Goal: Task Accomplishment & Management: Manage account settings

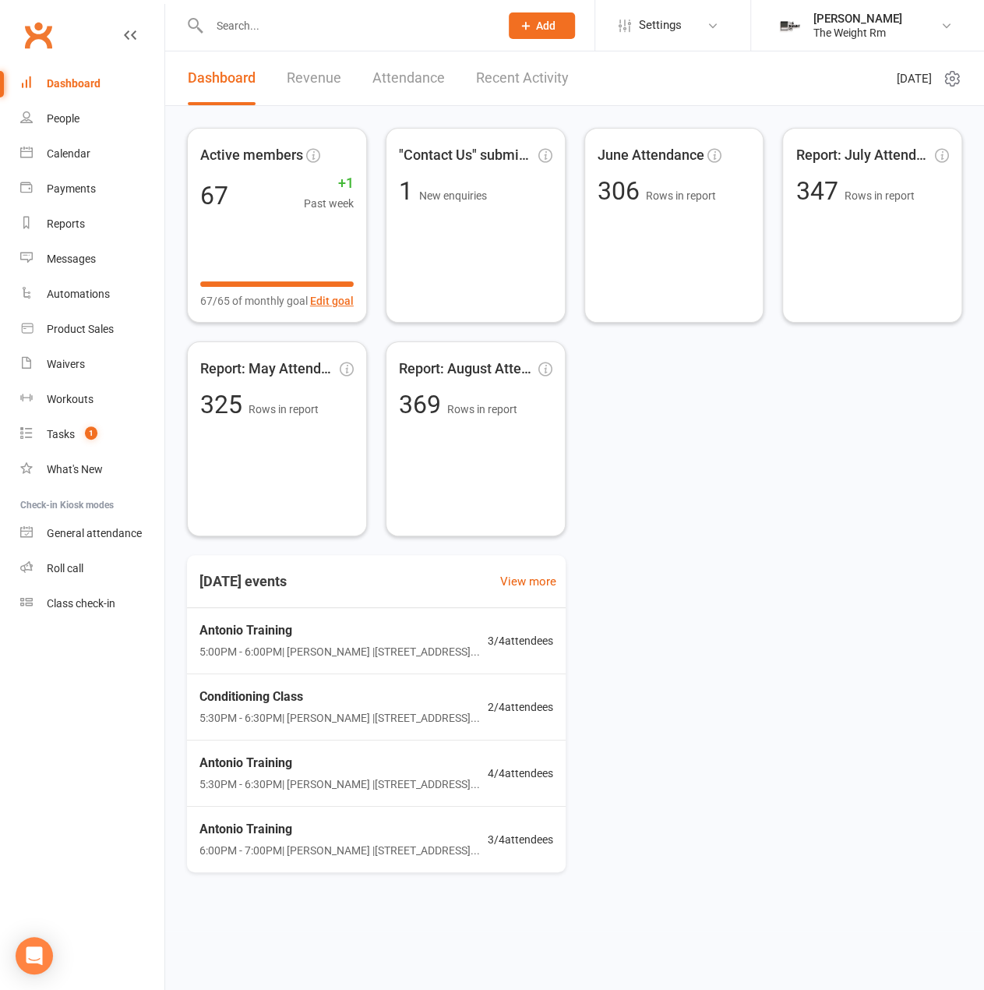
click at [312, 26] on input "text" at bounding box center [346, 26] width 284 height 22
type input "zah"
click at [292, 70] on div "[PERSON_NAME]" at bounding box center [267, 69] width 87 height 23
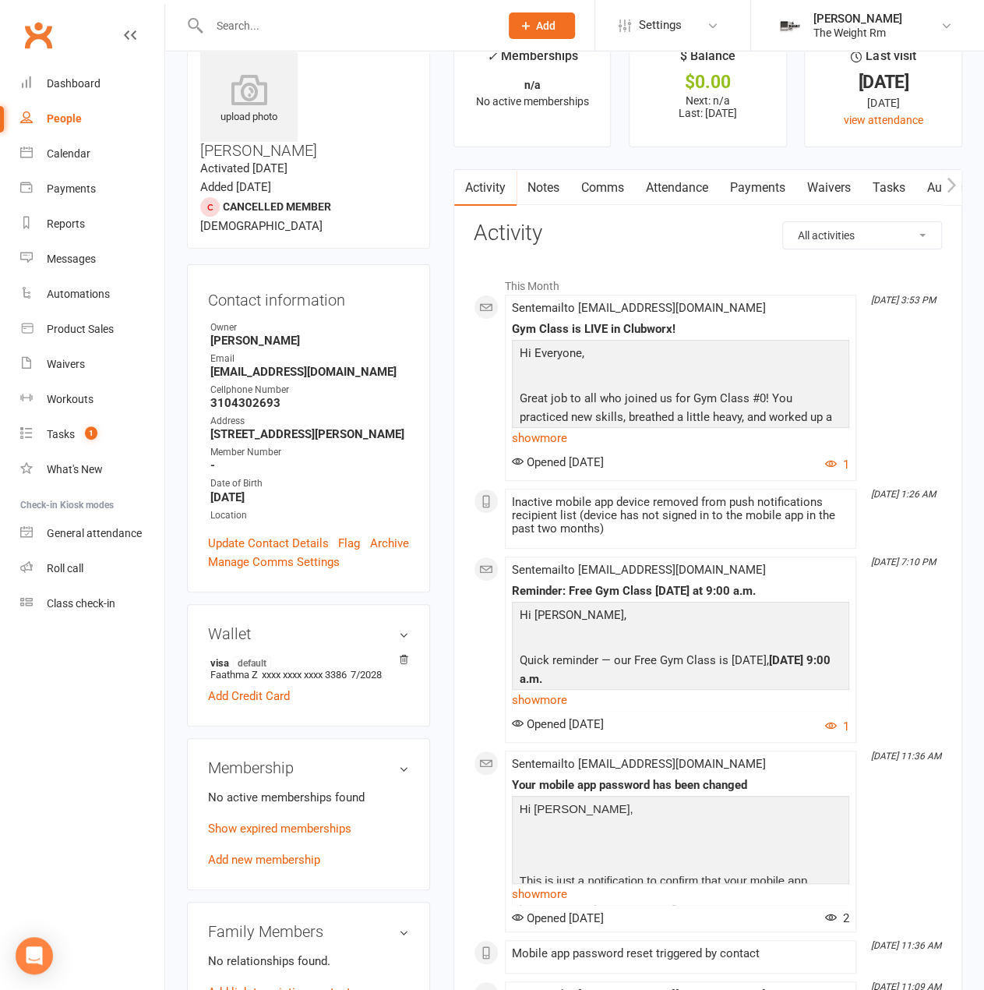
scroll to position [78, 0]
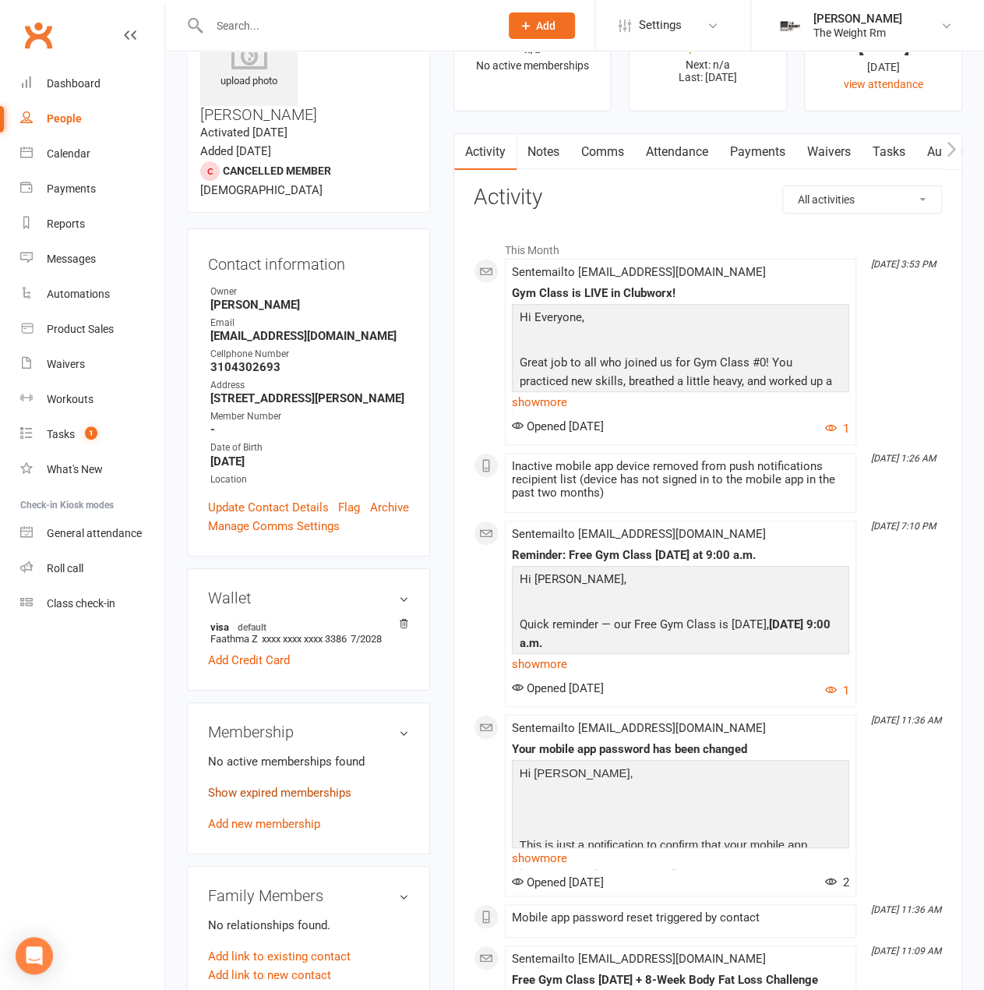
click at [318, 786] on link "Show expired memberships" at bounding box center [279, 793] width 143 height 14
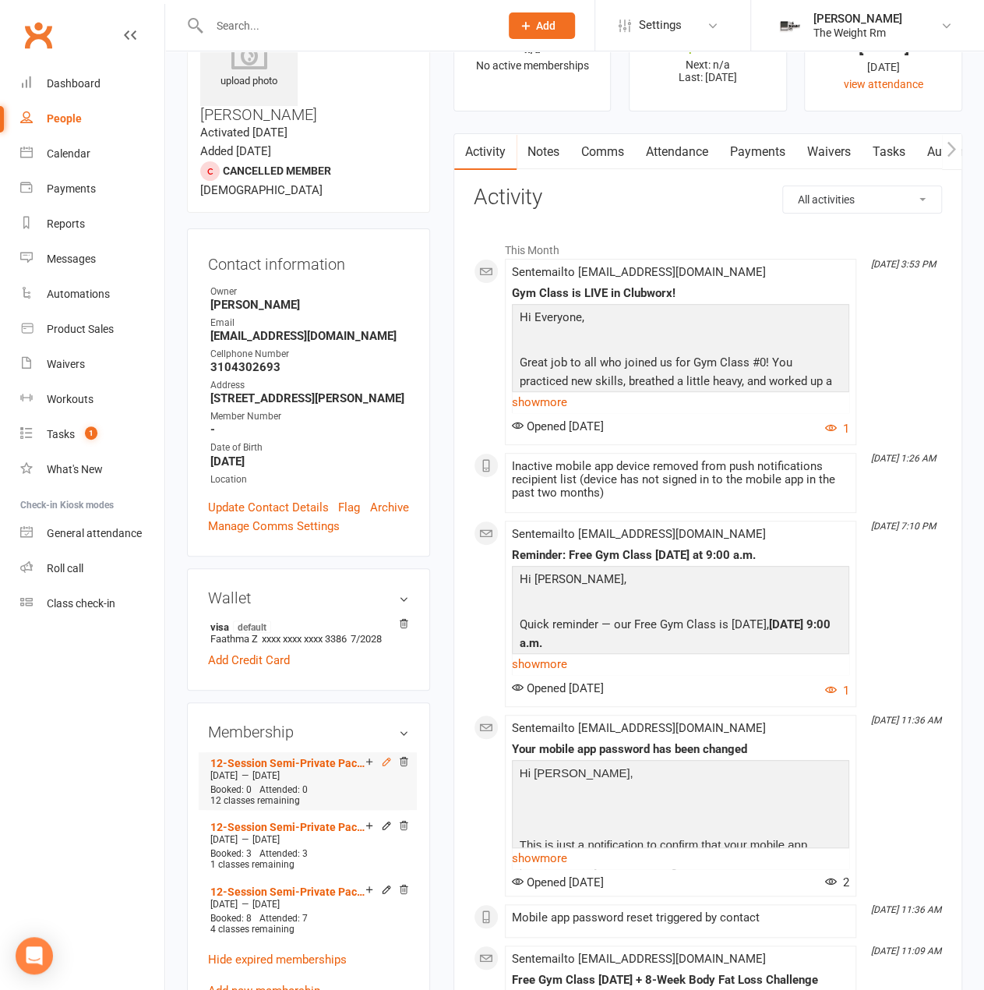
click at [390, 756] on icon at bounding box center [386, 761] width 11 height 11
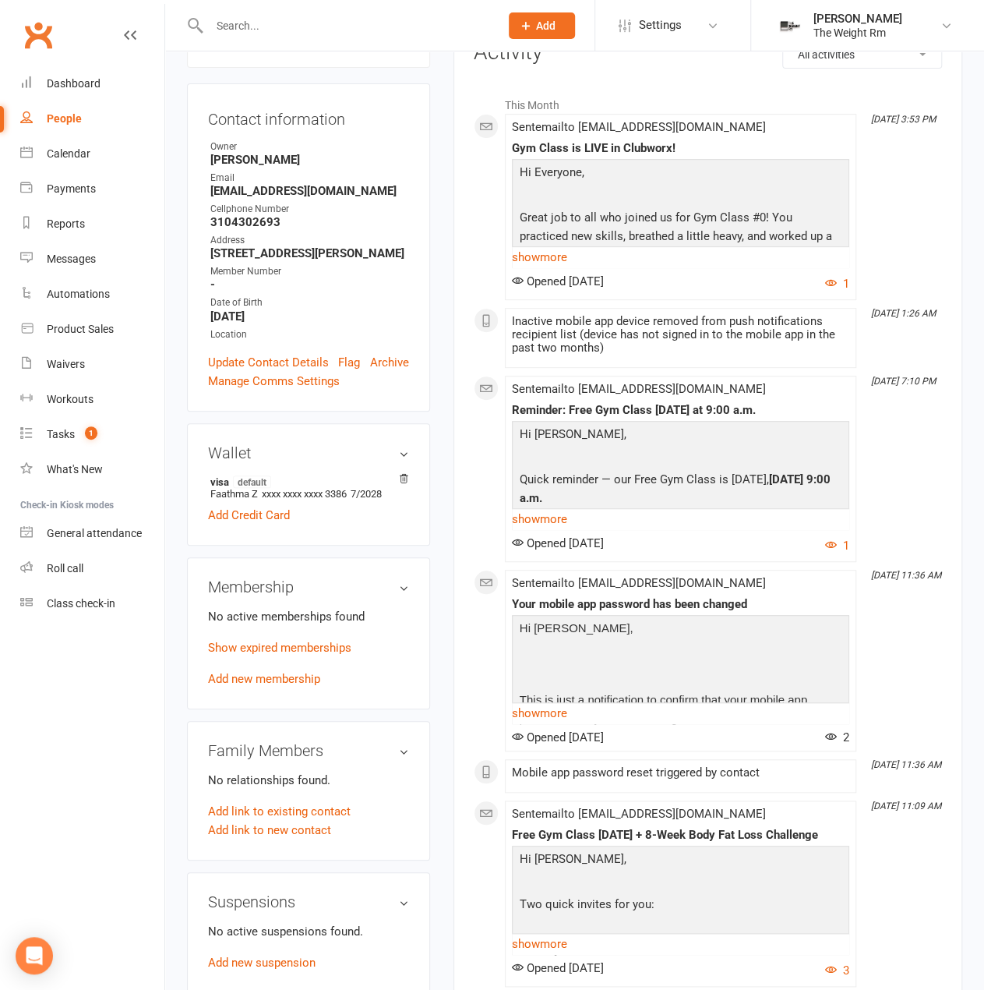
scroll to position [312, 0]
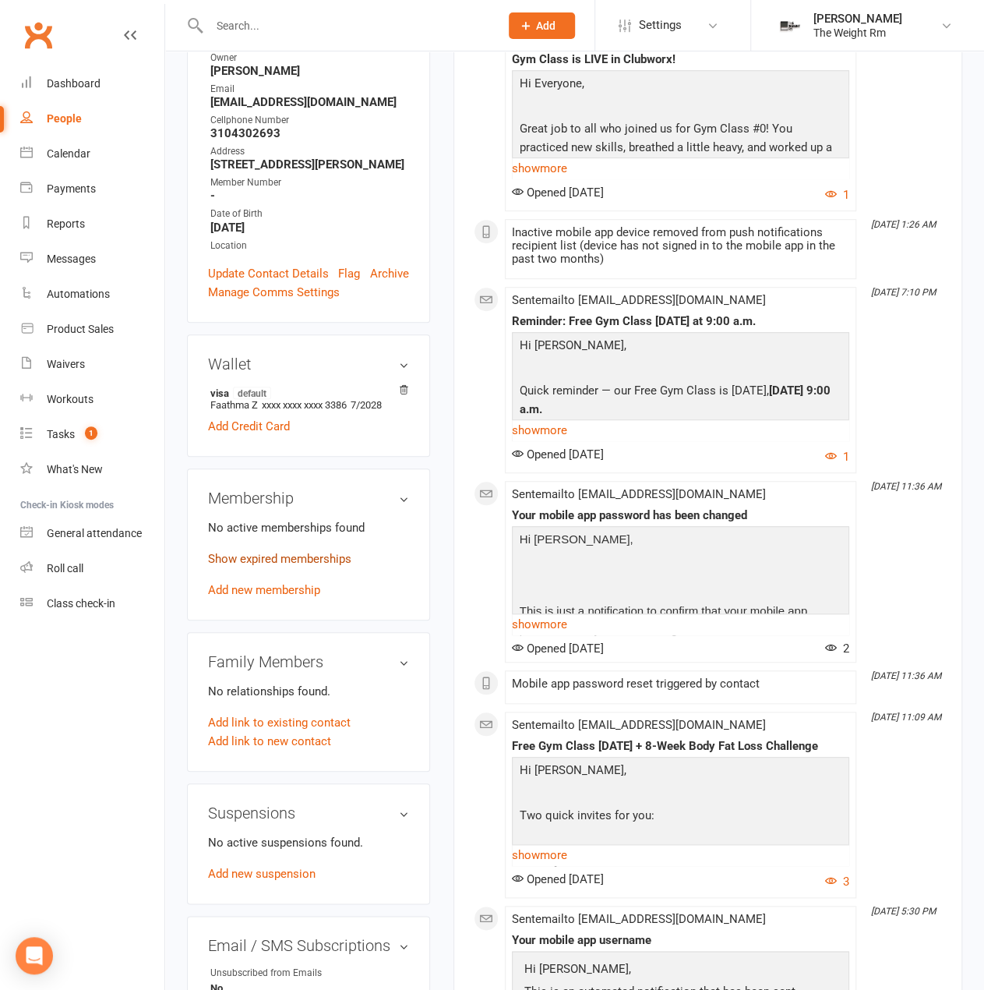
click at [309, 552] on link "Show expired memberships" at bounding box center [279, 559] width 143 height 14
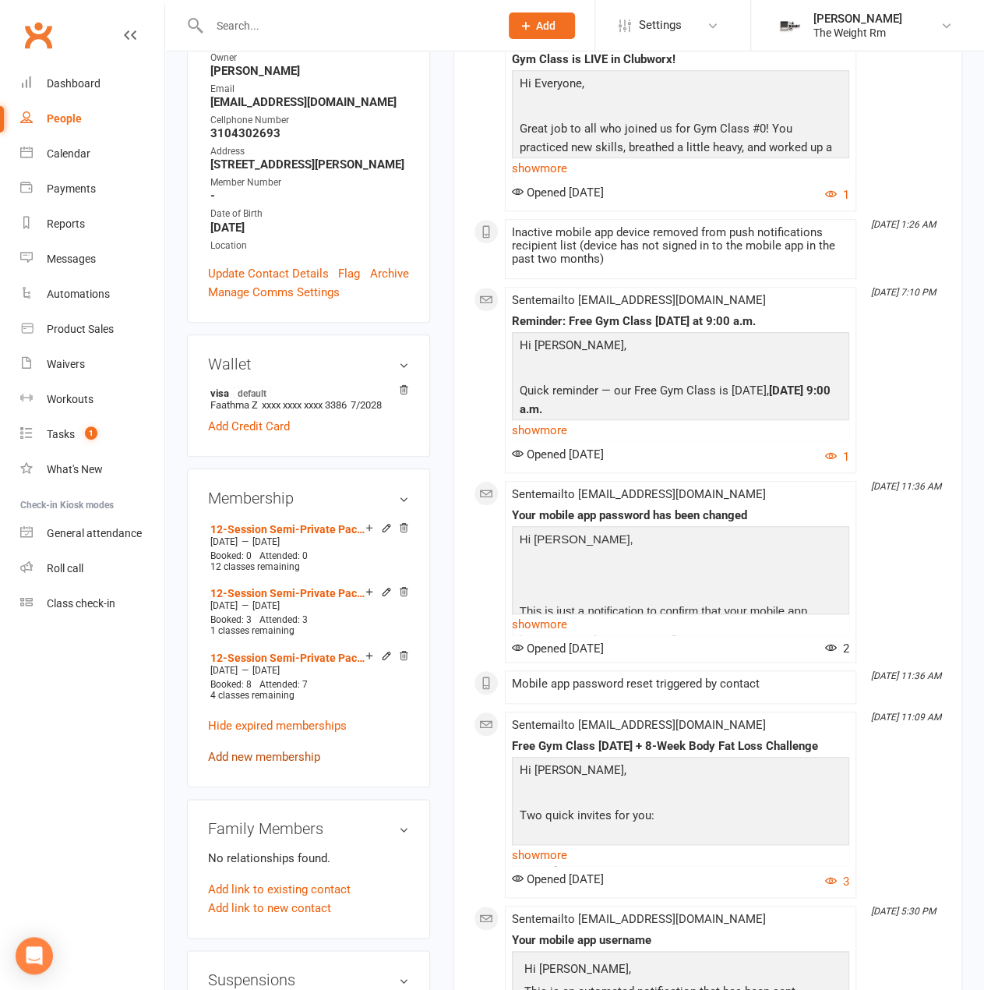
click at [311, 750] on link "Add new membership" at bounding box center [264, 757] width 112 height 14
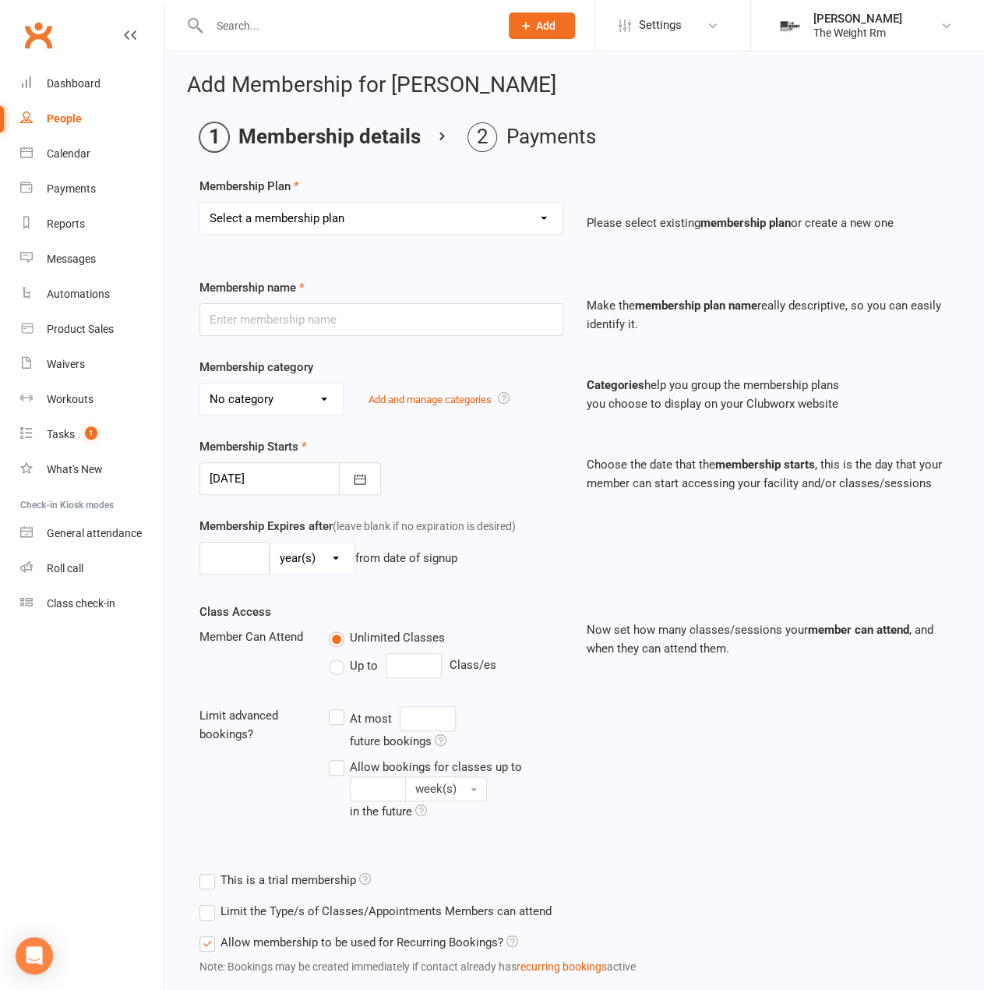
click at [373, 224] on select "Select a membership plan Create new Membership Plan A – Semi-Private Training –…" at bounding box center [381, 218] width 362 height 31
select select "14"
click at [200, 203] on select "Select a membership plan Create new Membership Plan A – Semi-Private Training –…" at bounding box center [381, 218] width 362 height 31
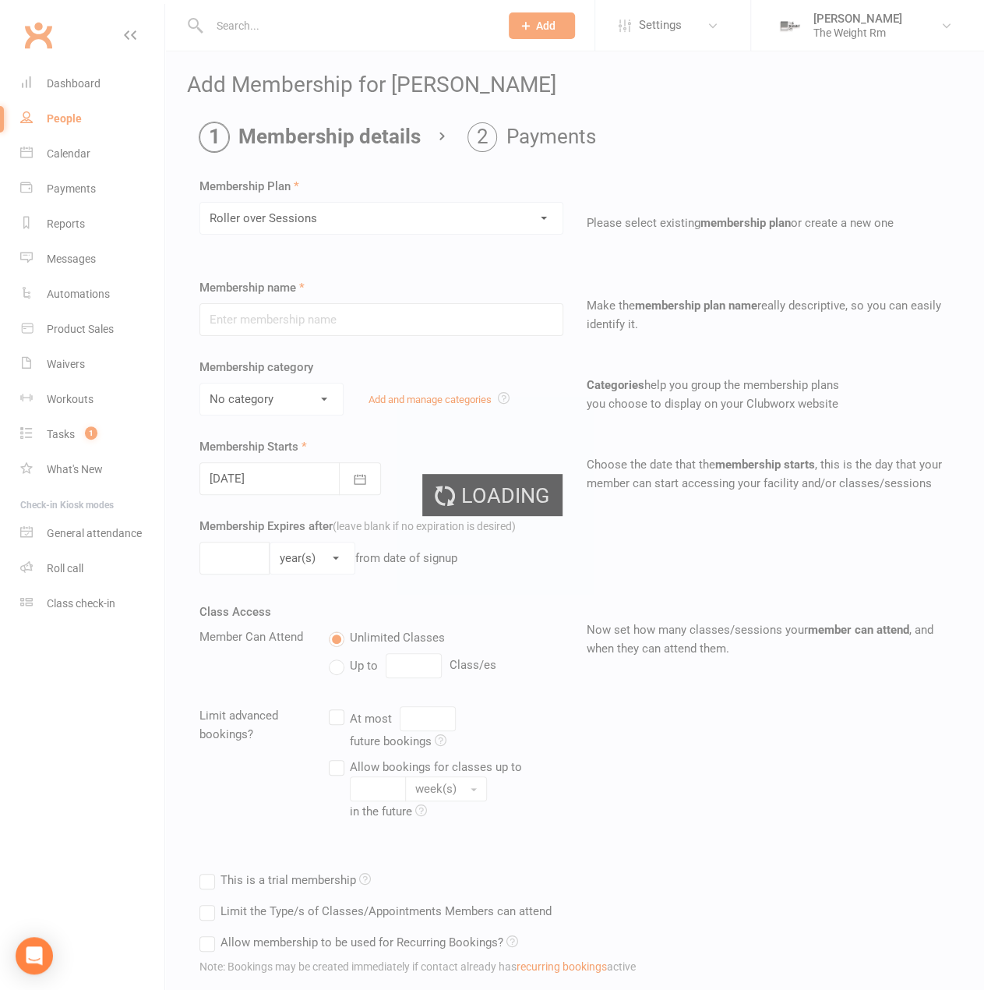
type input "Roller over Sessions"
select select "7"
type input "2"
select select "2"
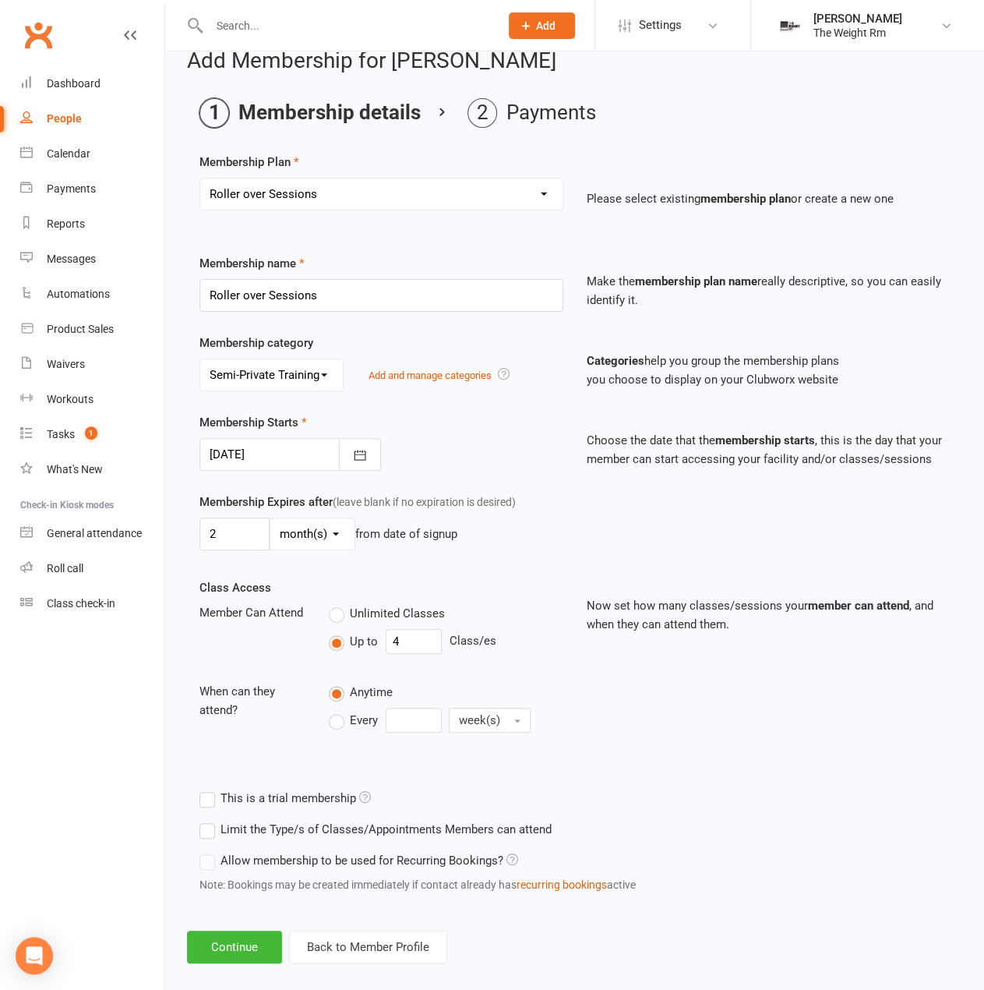
scroll to position [37, 0]
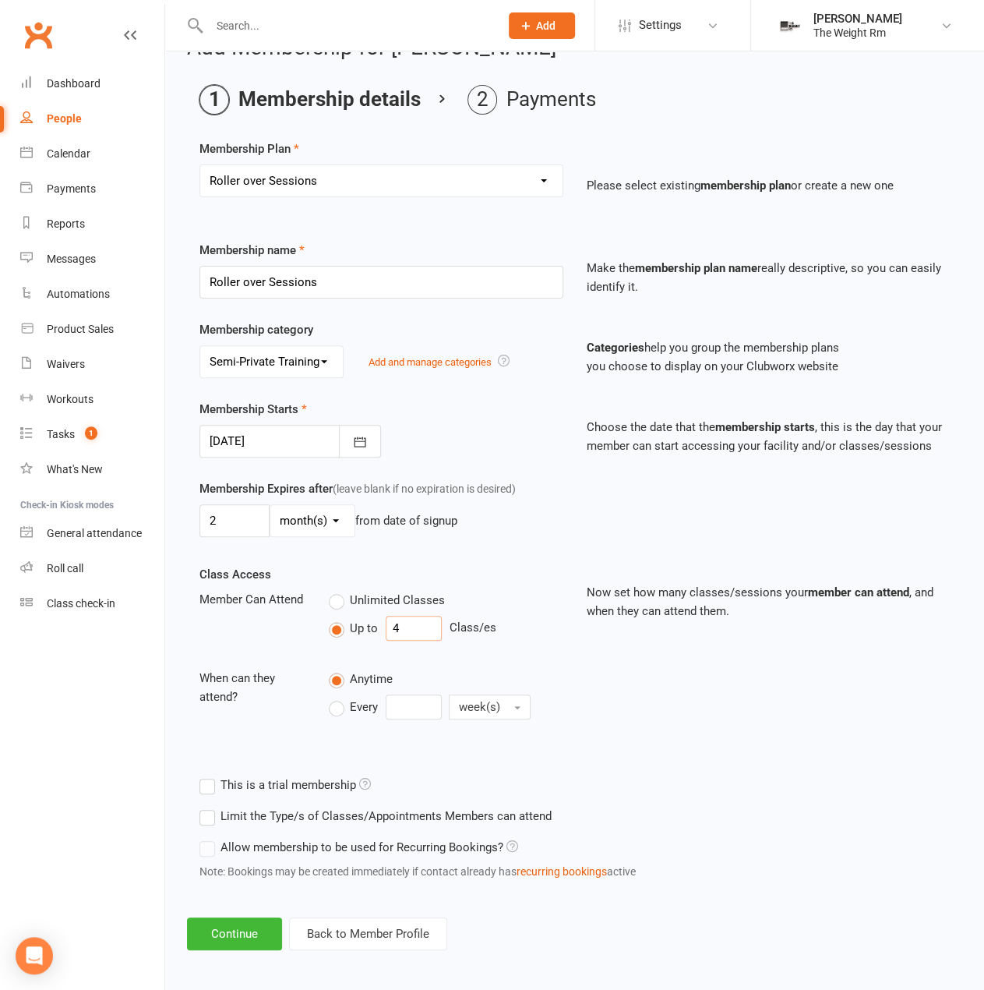
click at [416, 629] on input "4" at bounding box center [414, 628] width 56 height 25
type input "12"
click at [265, 807] on label "Limit the Type/s of Classes/Appointments Members can attend" at bounding box center [376, 816] width 352 height 19
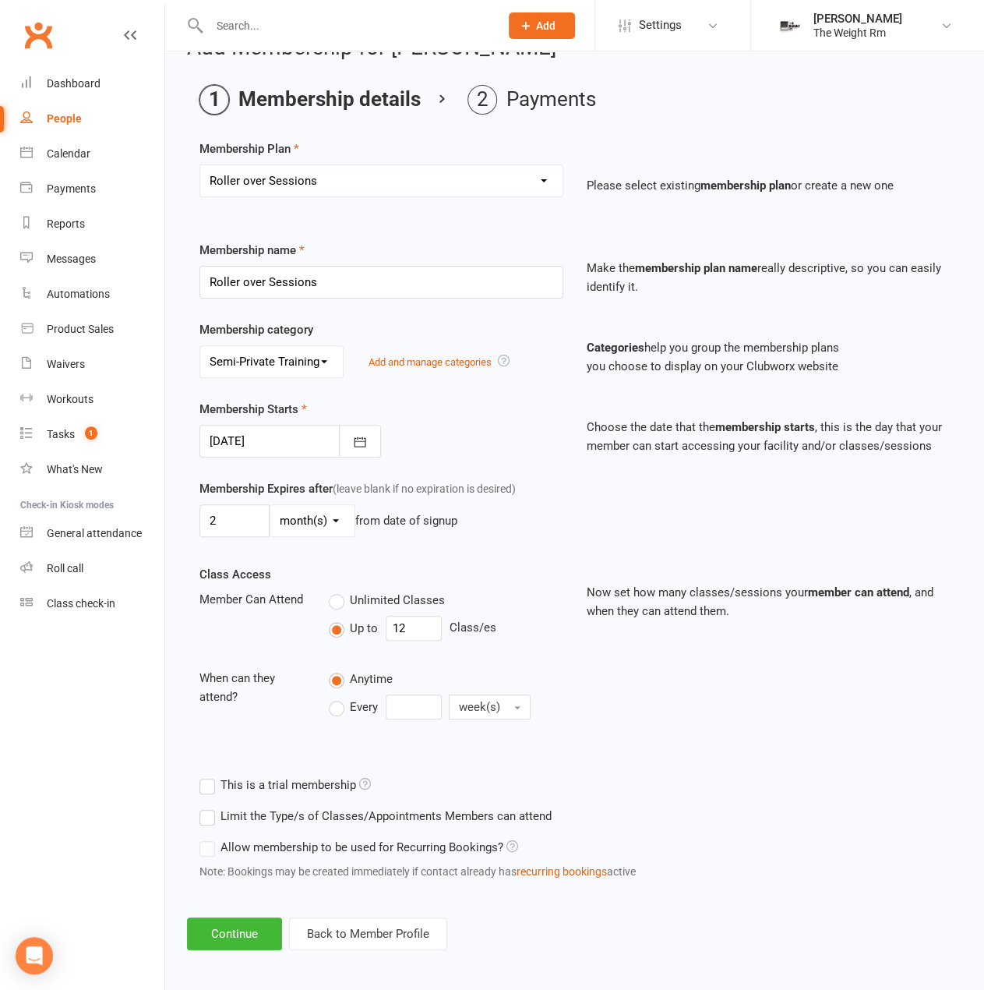
click at [210, 807] on input "Limit the Type/s of Classes/Appointments Members can attend" at bounding box center [205, 807] width 10 height 0
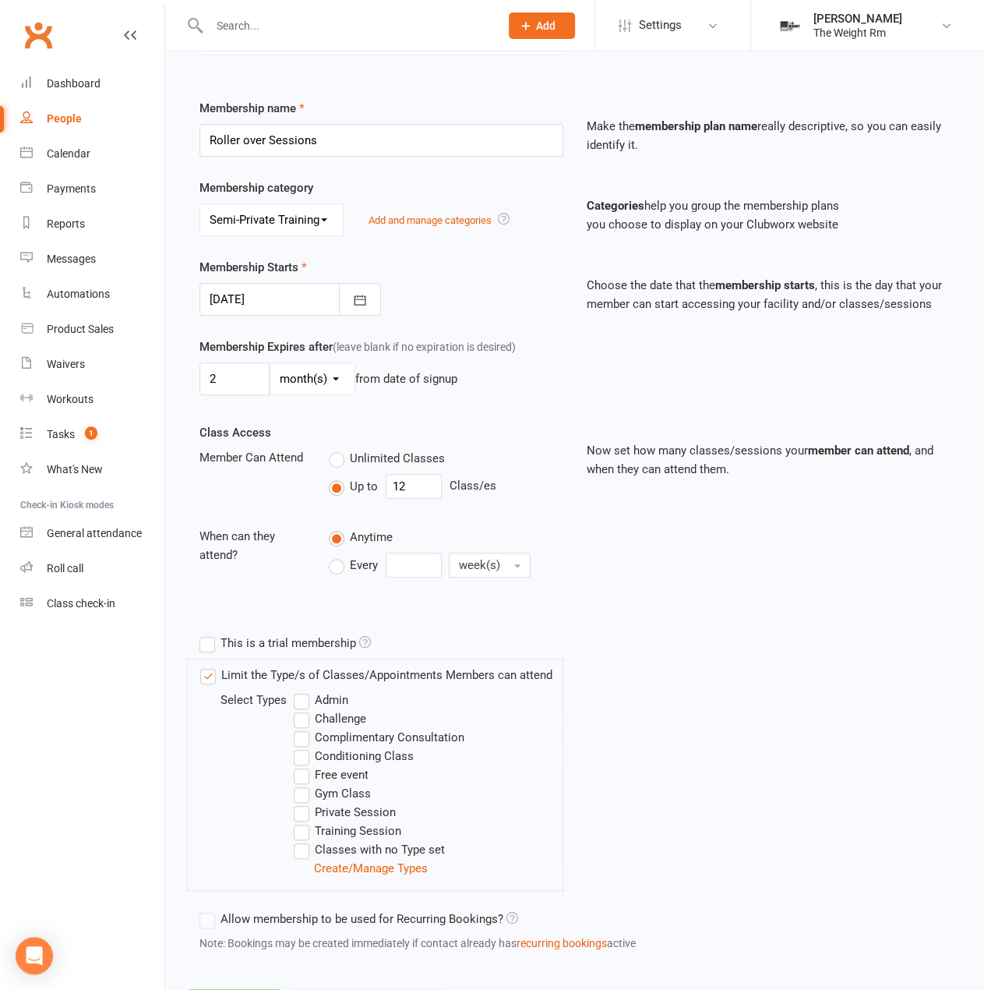
scroll to position [251, 0]
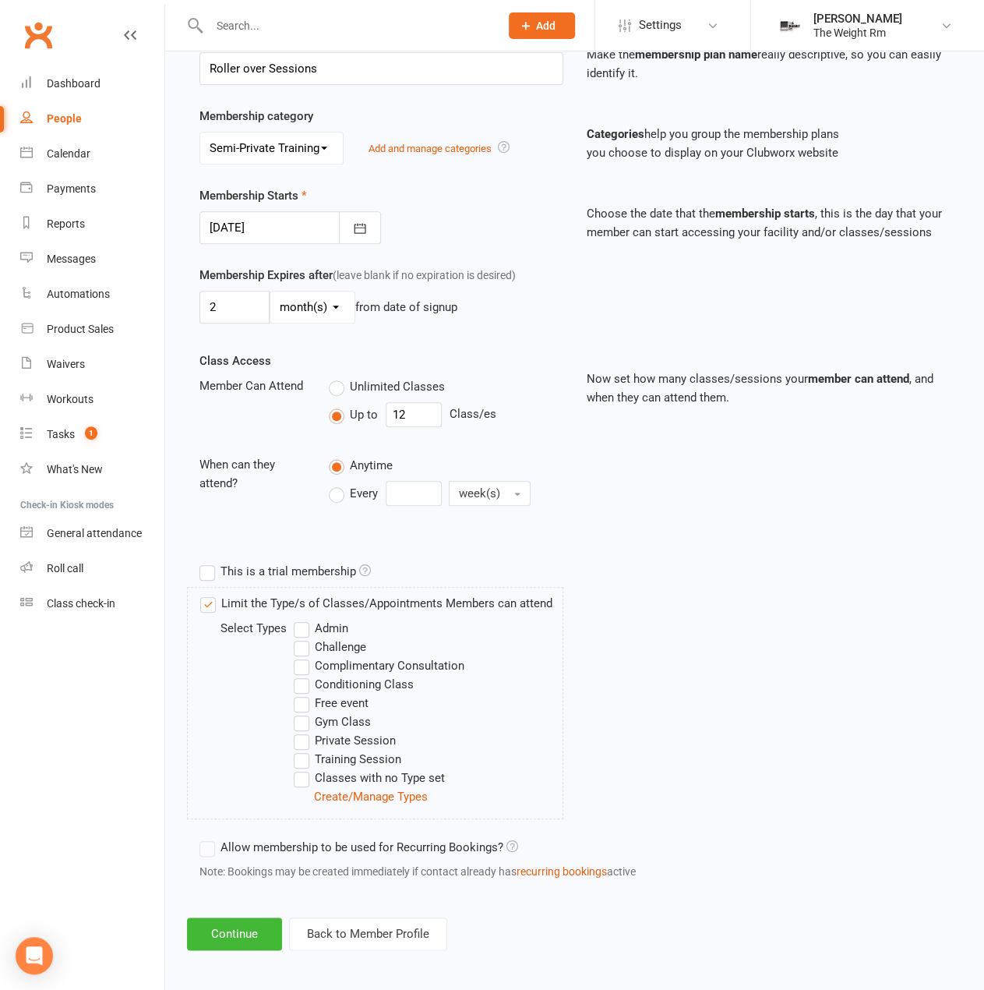
click at [330, 752] on label "Training Session" at bounding box center [348, 759] width 108 height 19
click at [304, 750] on input "Training Session" at bounding box center [299, 750] width 10 height 0
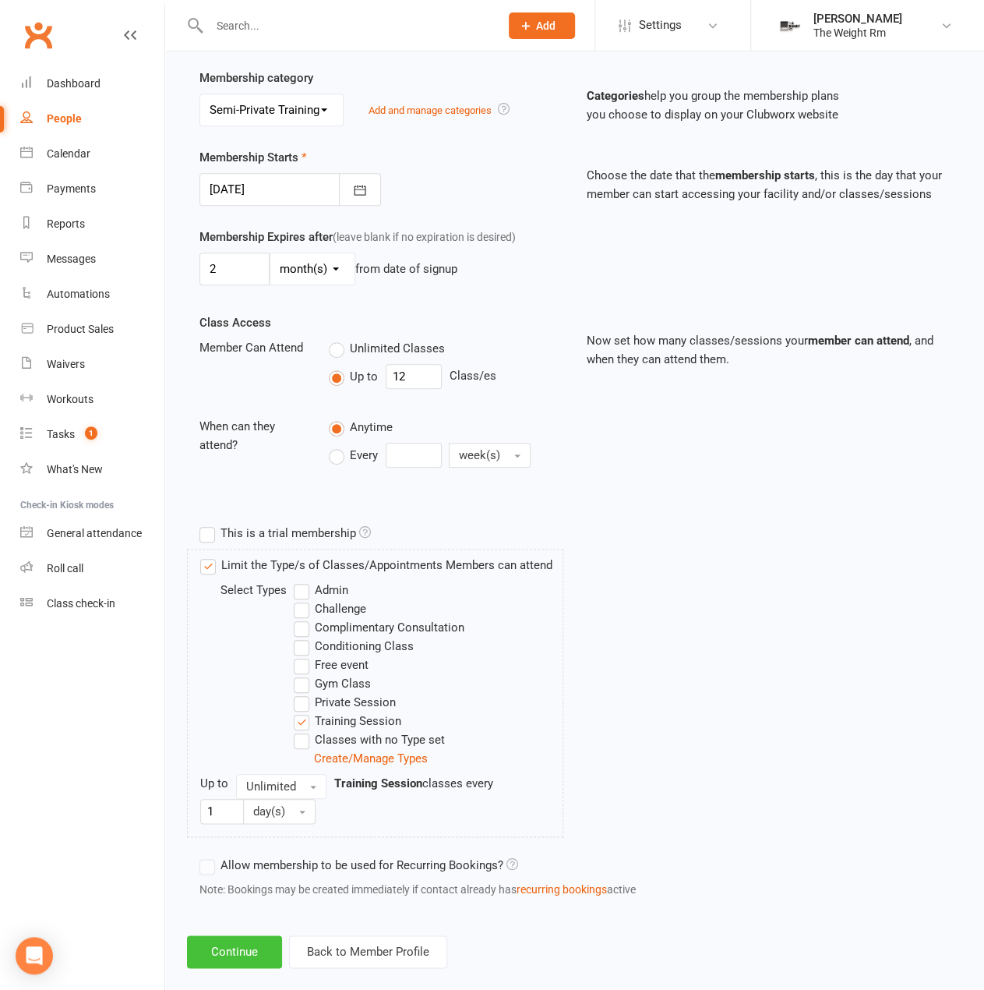
scroll to position [306, 0]
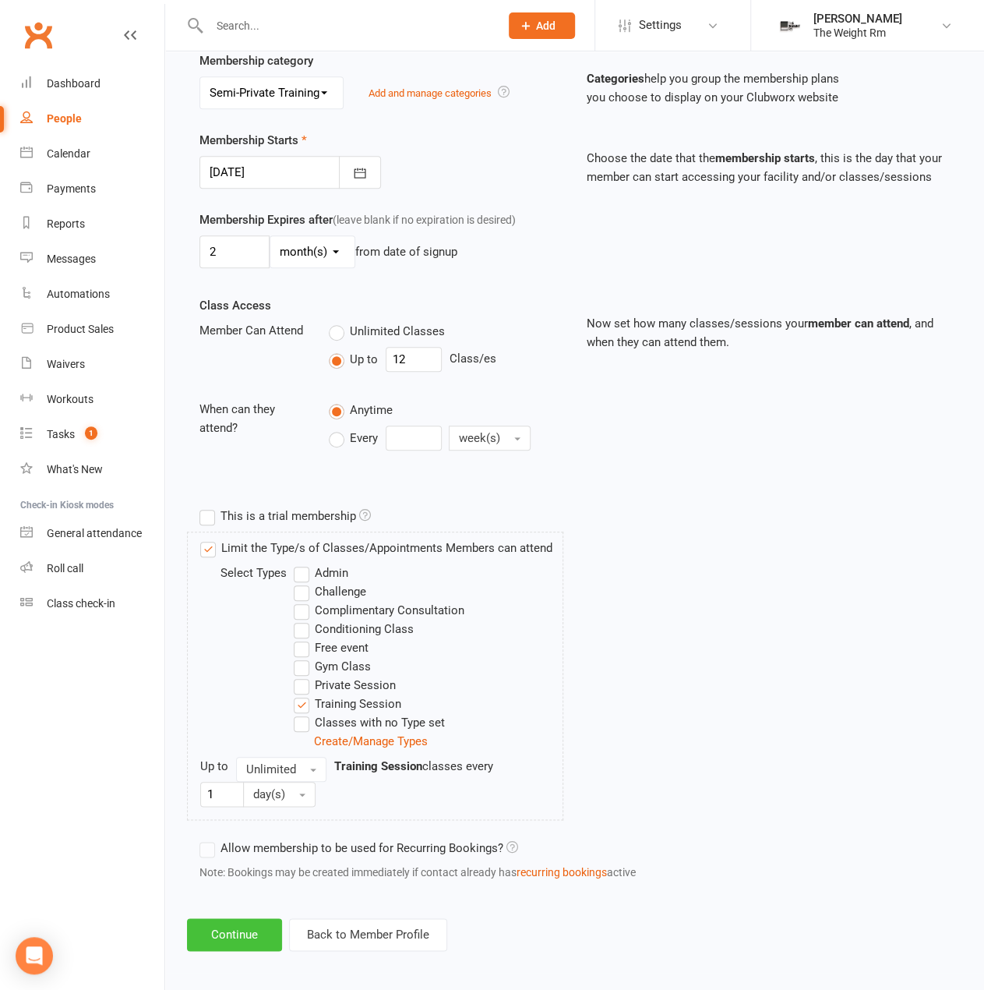
click at [268, 920] on button "Continue" at bounding box center [234, 934] width 95 height 33
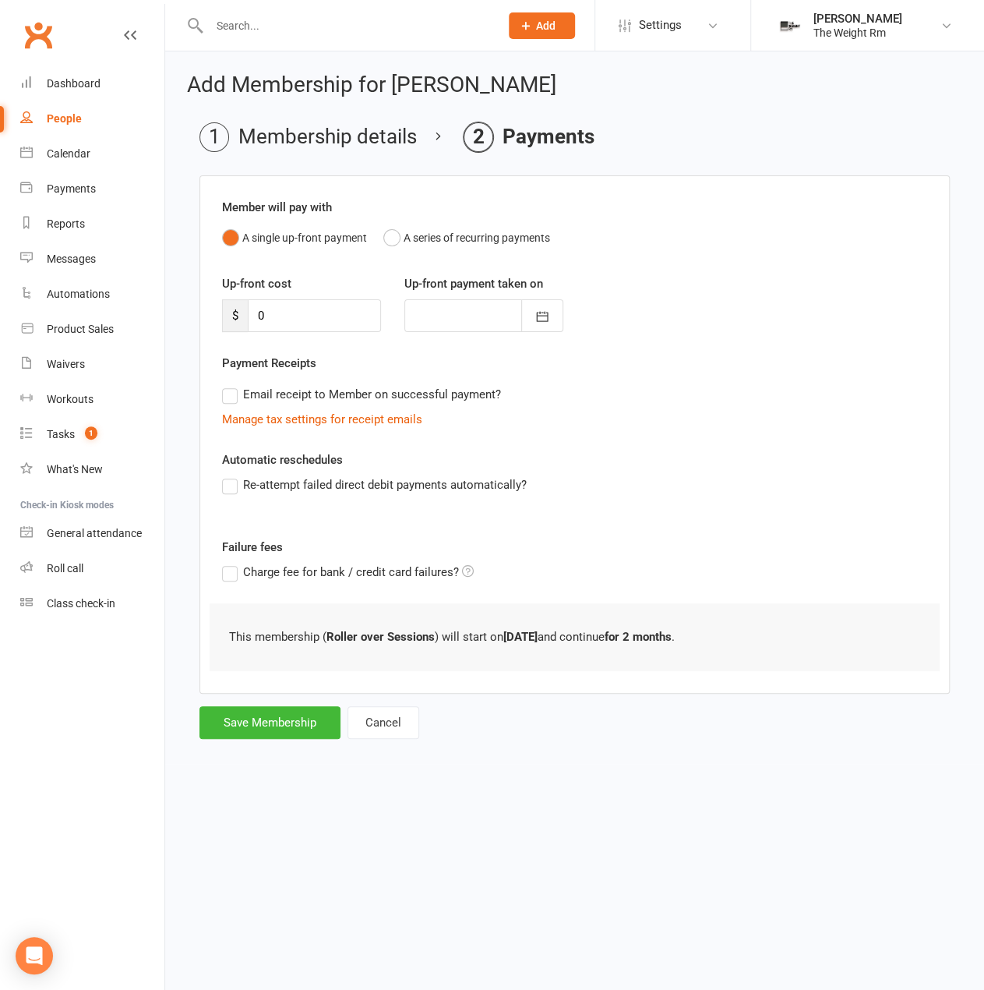
scroll to position [0, 0]
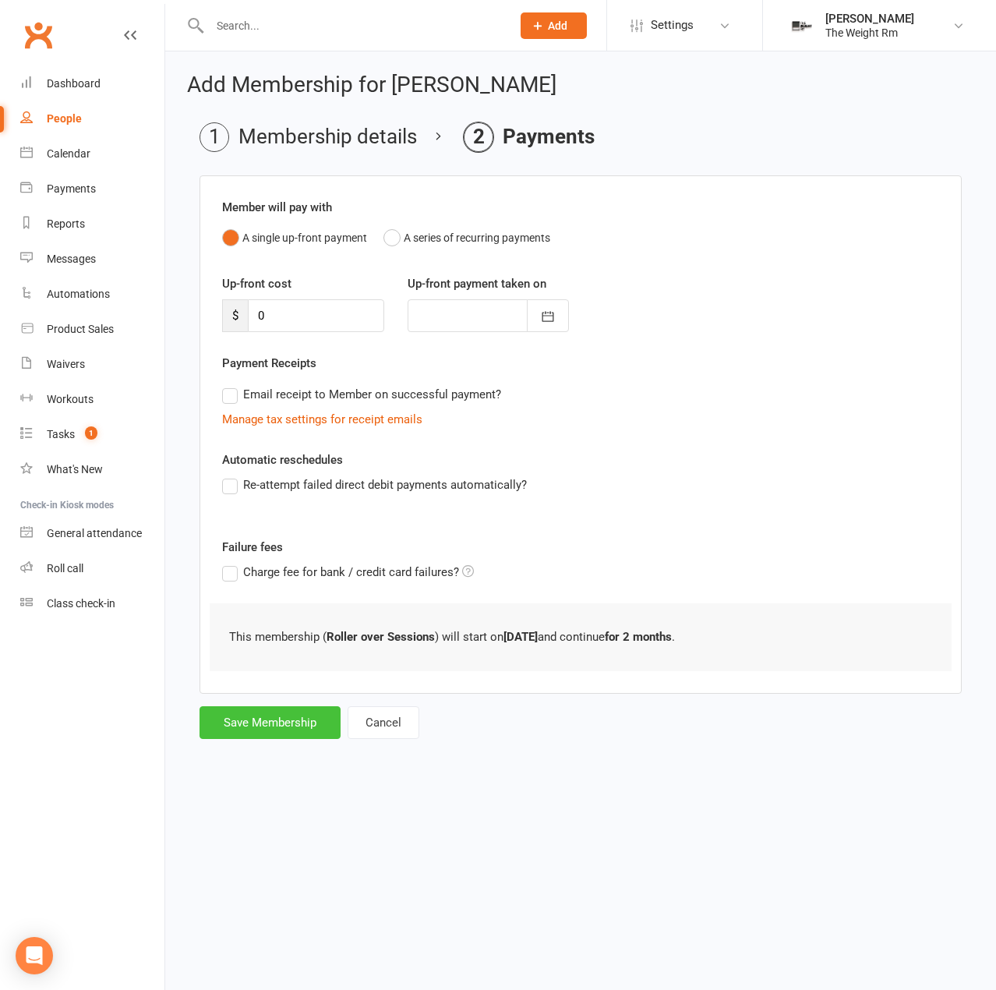
click at [293, 732] on button "Save Membership" at bounding box center [270, 722] width 141 height 33
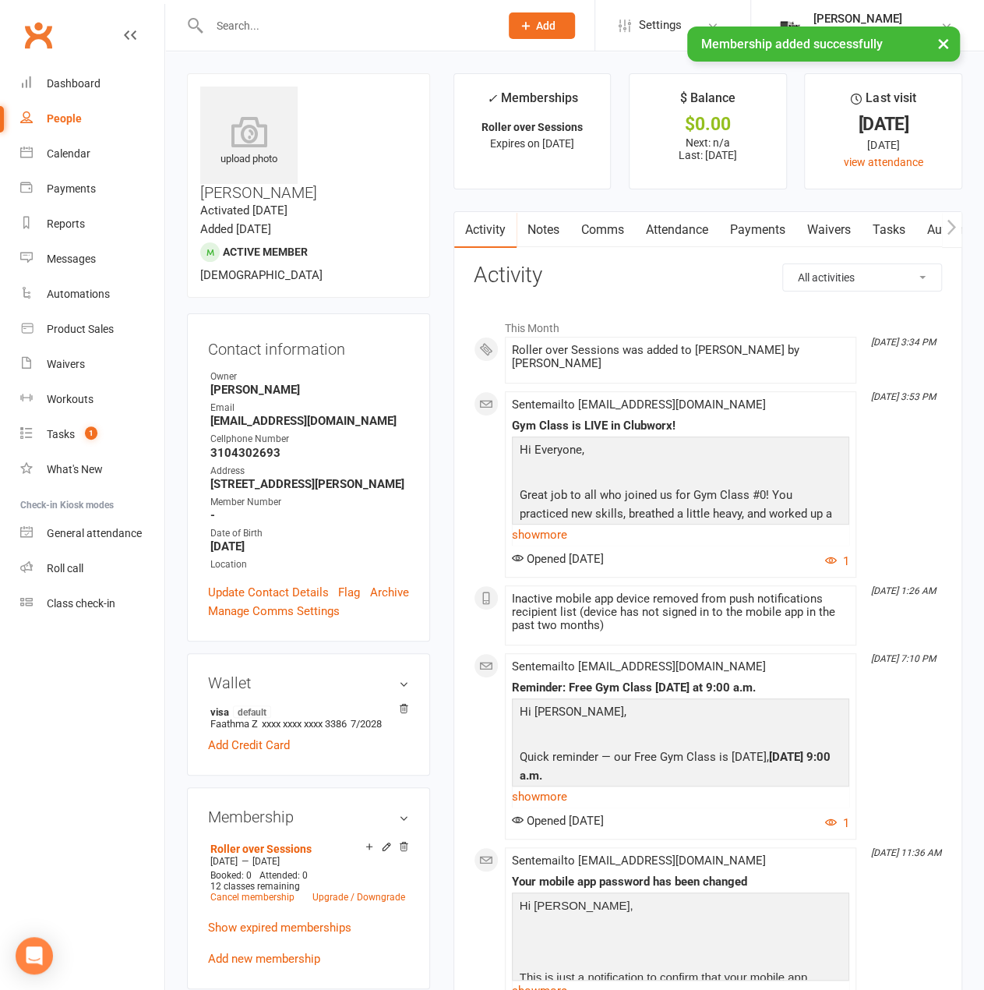
scroll to position [78, 0]
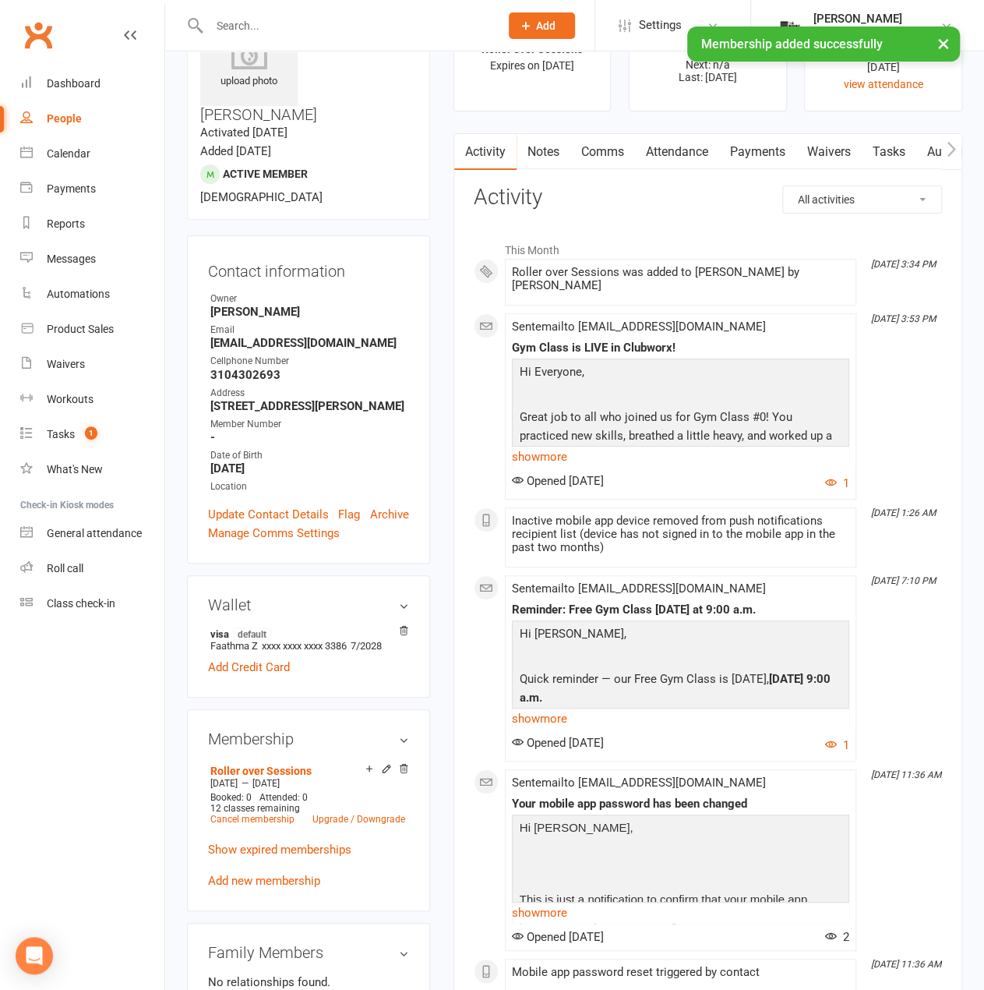
click at [567, 157] on link "Notes" at bounding box center [544, 152] width 54 height 36
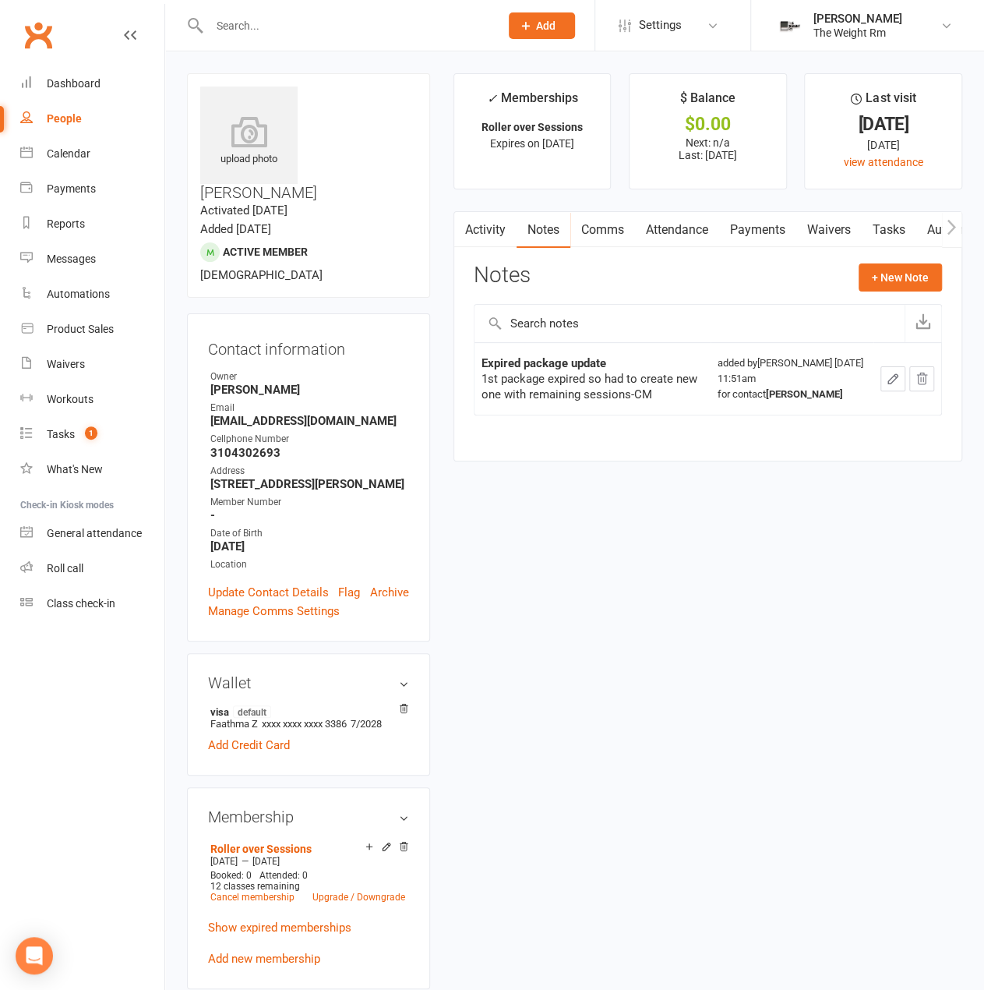
click at [595, 221] on link "Comms" at bounding box center [603, 230] width 65 height 36
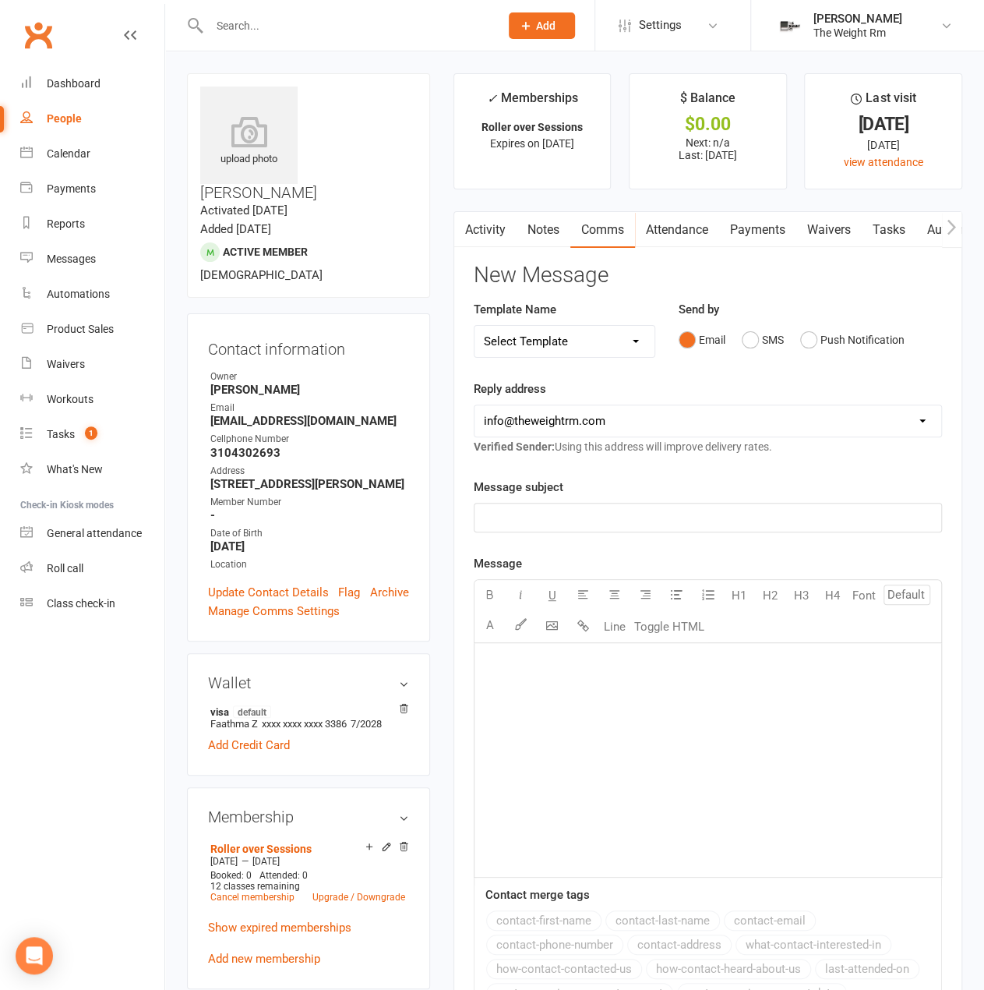
click at [512, 494] on label "Message subject" at bounding box center [519, 487] width 90 height 19
click at [518, 505] on div "﻿" at bounding box center [708, 518] width 467 height 28
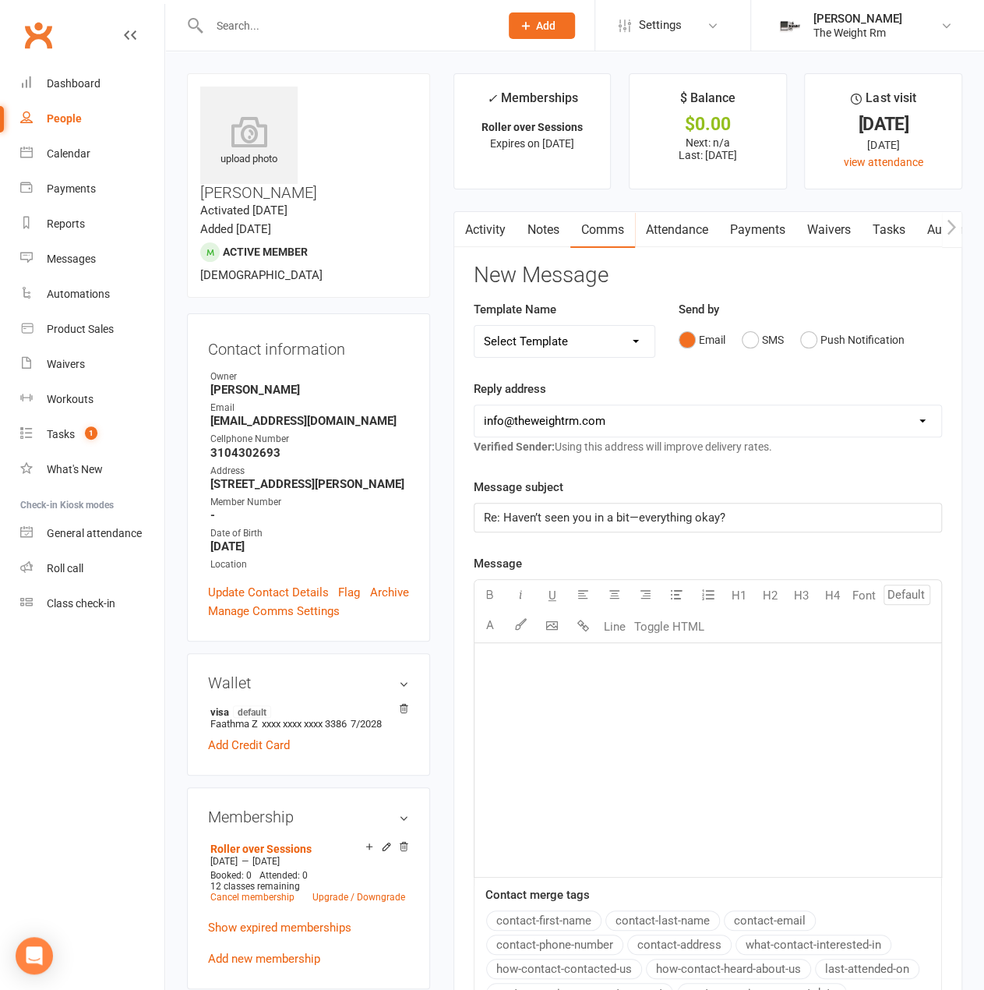
click at [667, 731] on div "﻿" at bounding box center [708, 760] width 467 height 234
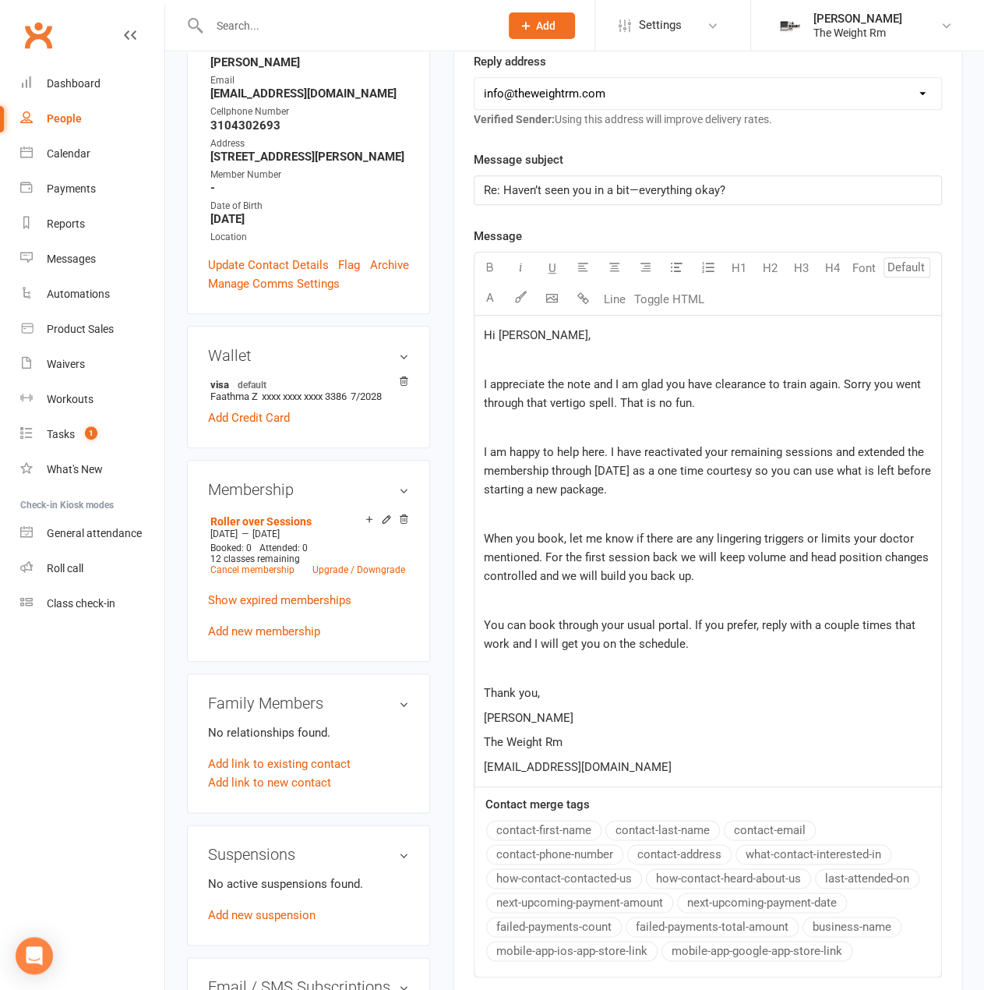
scroll to position [284, 0]
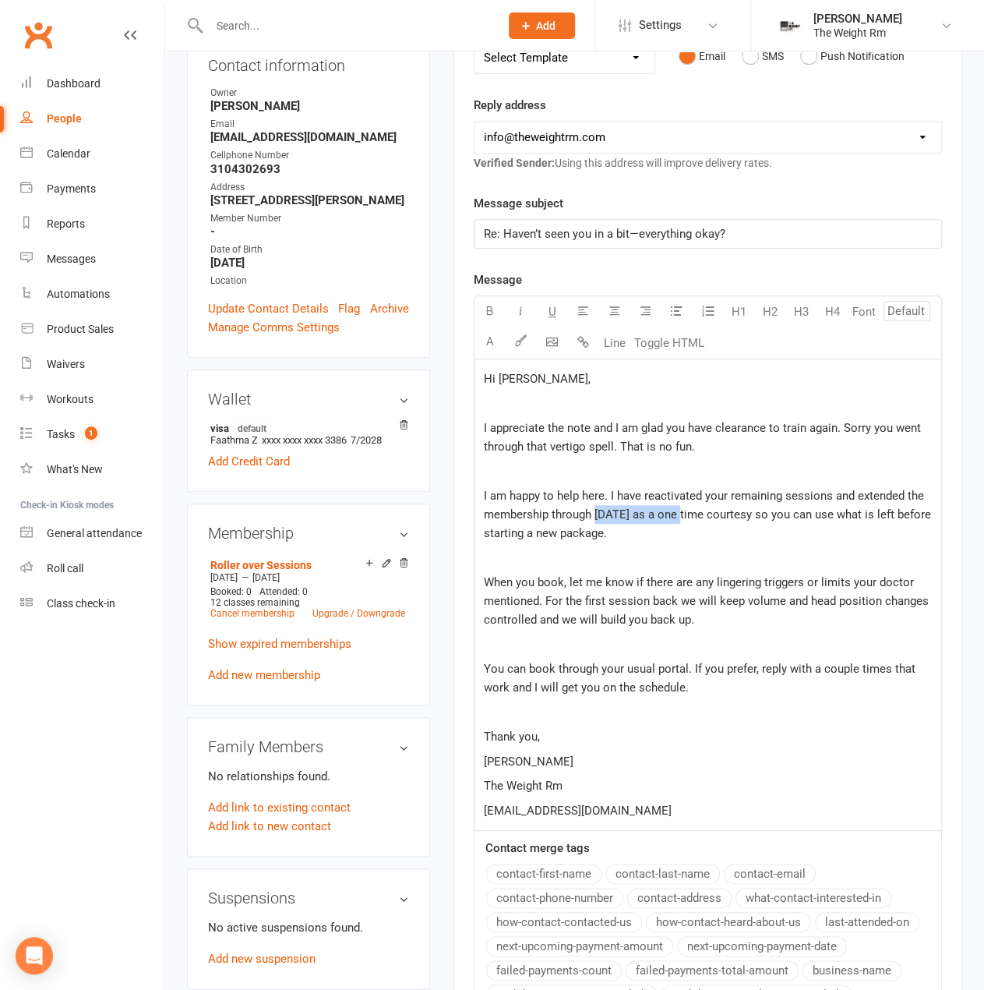
drag, startPoint x: 681, startPoint y: 511, endPoint x: 598, endPoint y: 511, distance: 83.4
click at [598, 511] on span "I am happy to help here. I have reactivated your remaining sessions and extende…" at bounding box center [709, 514] width 451 height 51
click at [389, 560] on icon at bounding box center [386, 563] width 7 height 7
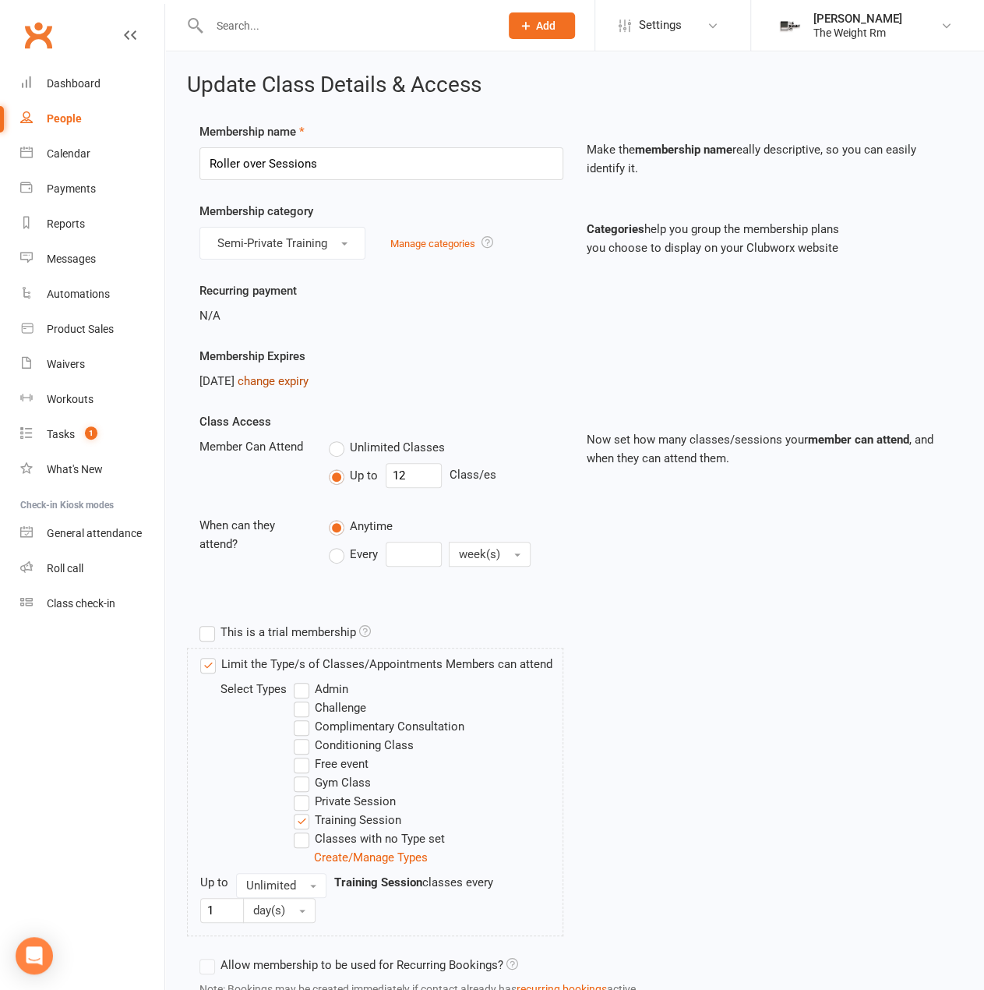
click at [303, 376] on link "change expiry" at bounding box center [273, 381] width 71 height 14
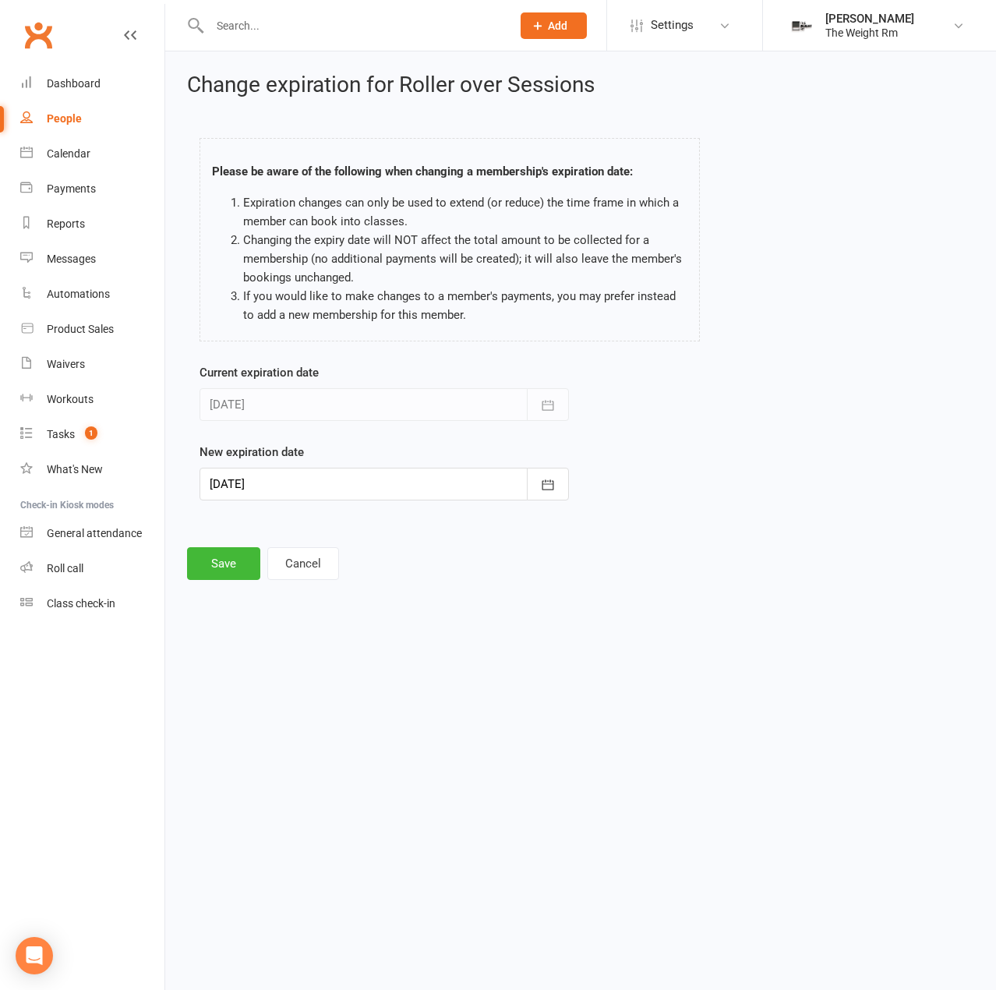
click at [410, 476] on div at bounding box center [384, 484] width 369 height 33
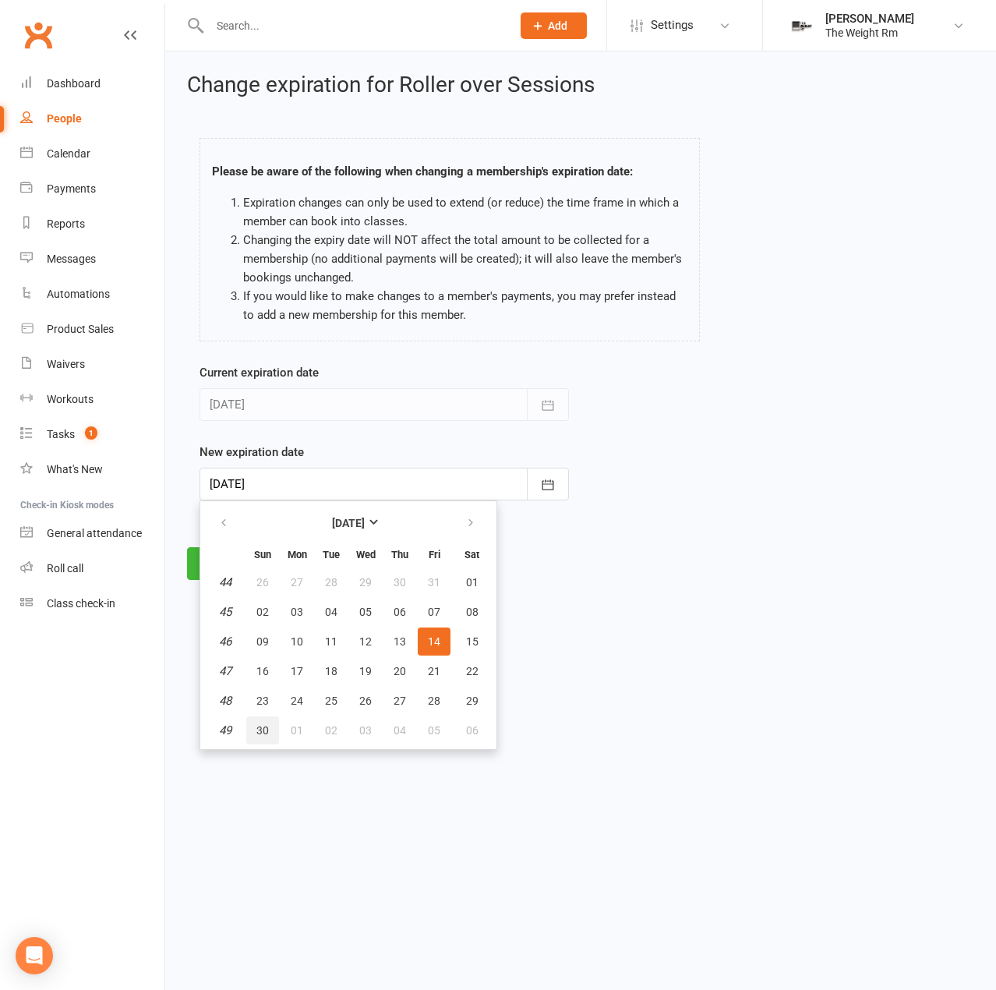
click at [271, 730] on button "30" at bounding box center [262, 730] width 33 height 28
type input "[DATE]"
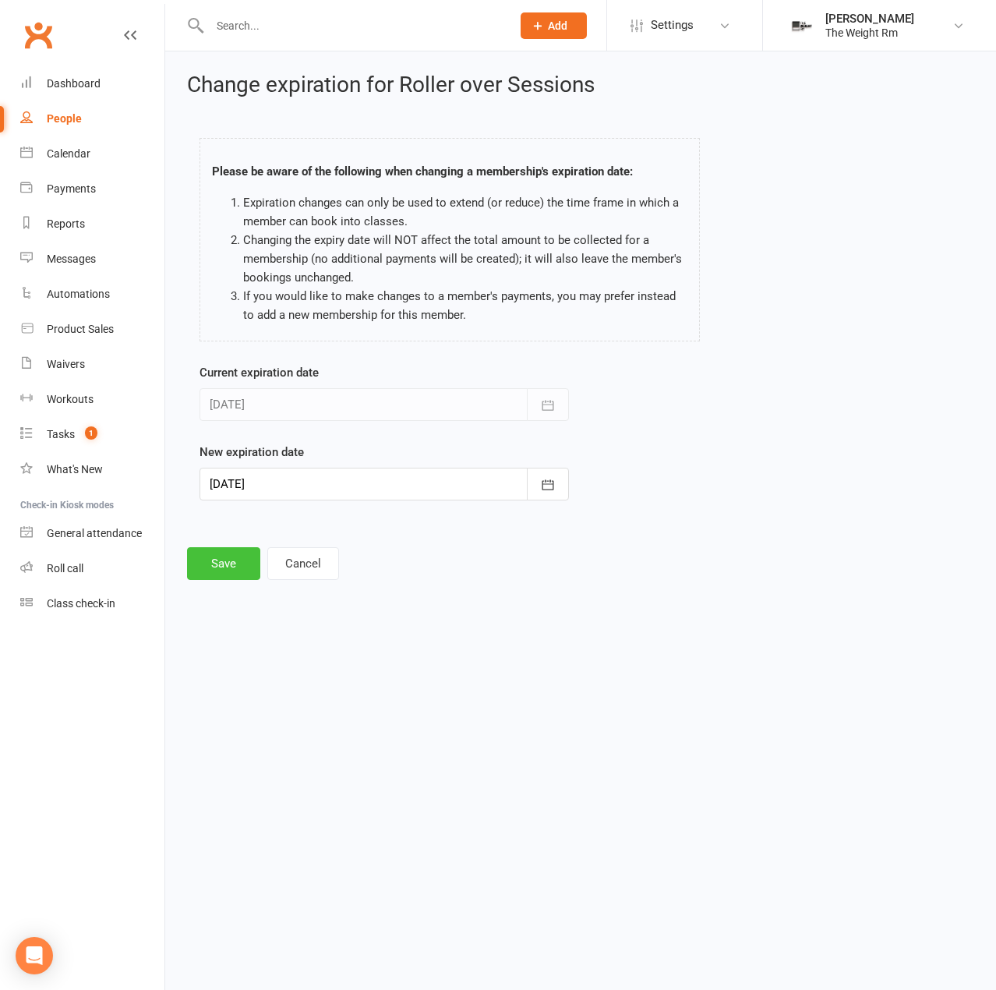
click at [224, 567] on button "Save" at bounding box center [223, 563] width 73 height 33
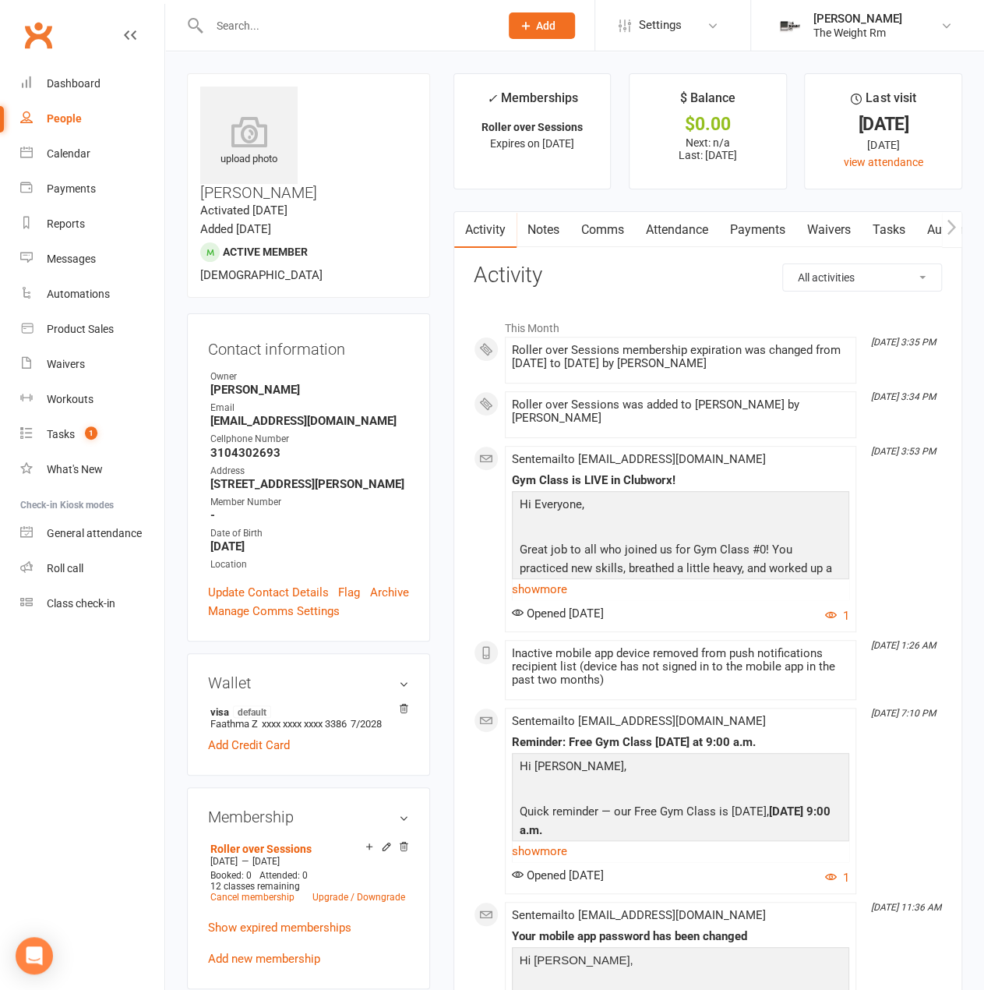
click at [610, 246] on link "Comms" at bounding box center [603, 230] width 65 height 36
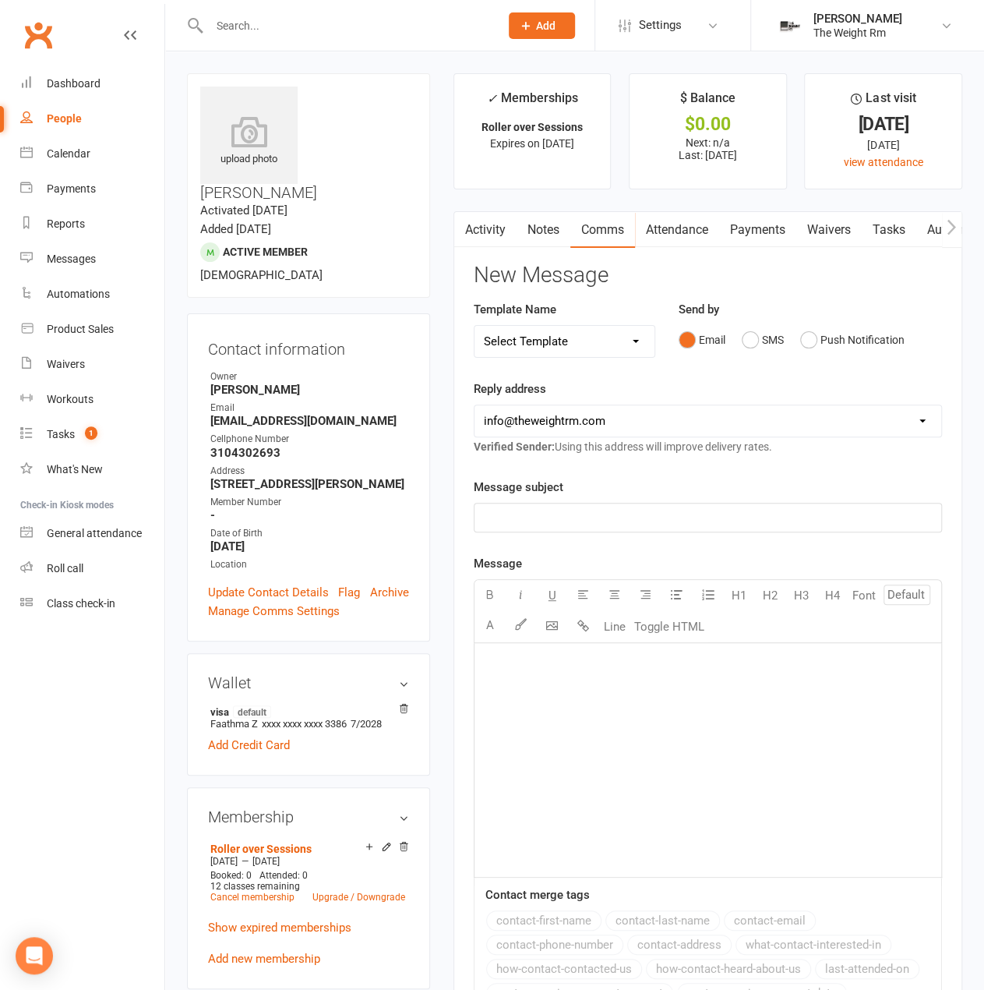
click at [564, 682] on div "﻿" at bounding box center [708, 760] width 467 height 234
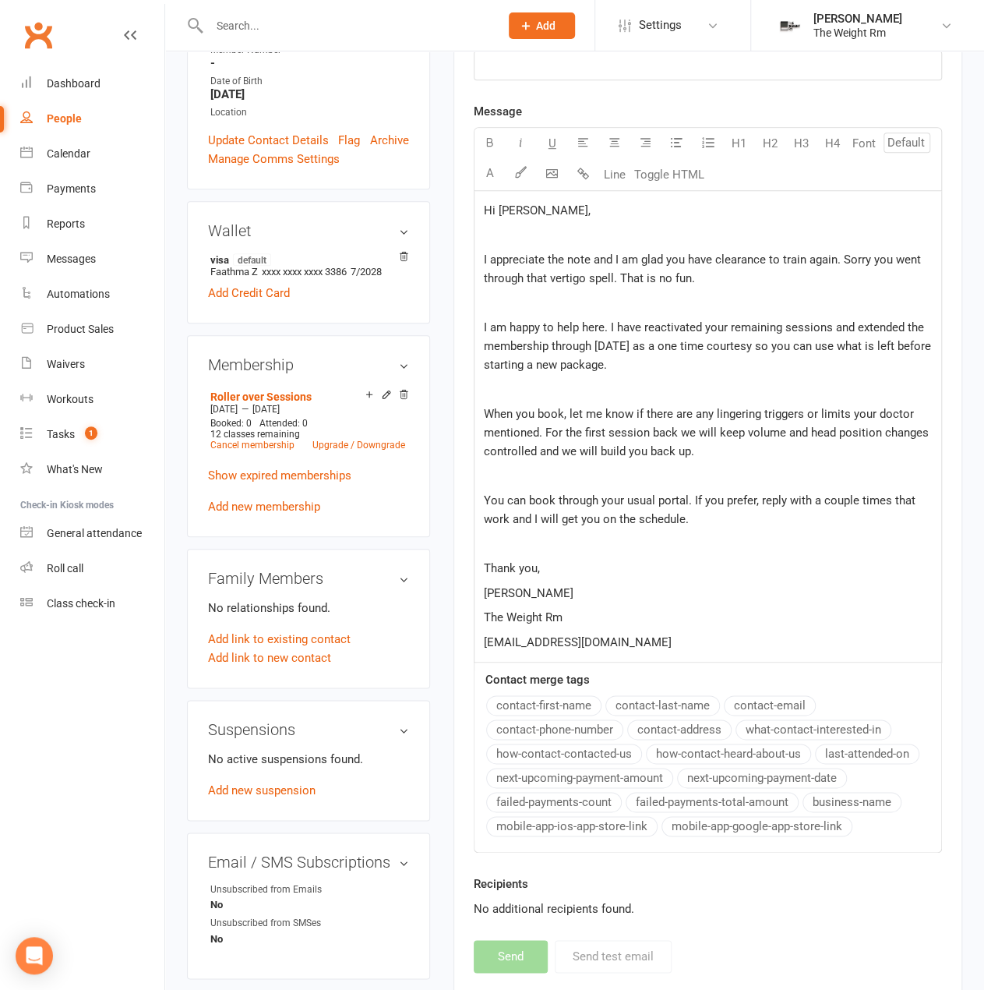
scroll to position [362, 0]
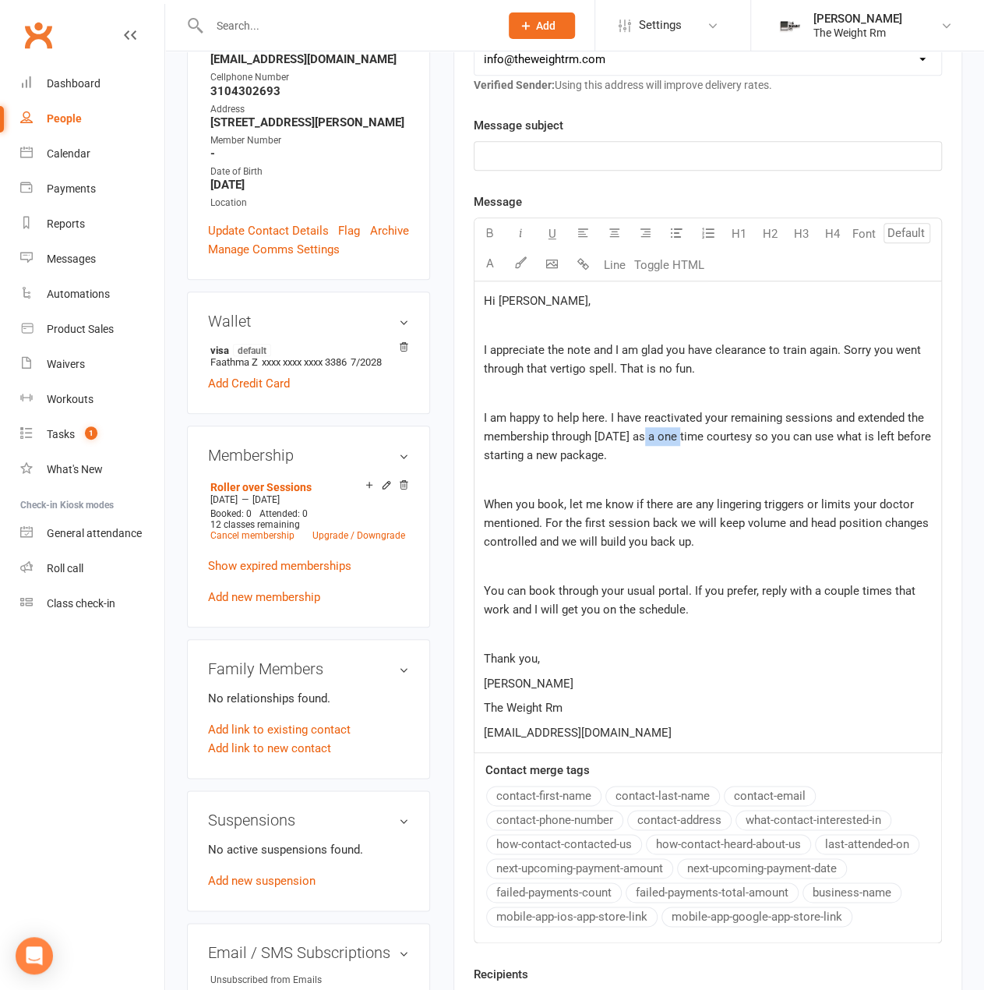
drag, startPoint x: 683, startPoint y: 433, endPoint x: 644, endPoint y: 433, distance: 39.0
click at [644, 433] on span "I am happy to help here. I have reactivated your remaining sessions and extende…" at bounding box center [709, 436] width 451 height 51
click at [638, 433] on span "I am happy to help here. I have reactivated your remaining sessions and extende…" at bounding box center [709, 436] width 451 height 51
drag, startPoint x: 634, startPoint y: 432, endPoint x: 597, endPoint y: 431, distance: 37.4
click at [597, 431] on span "I am happy to help here. I have reactivated your remaining sessions and extende…" at bounding box center [709, 436] width 451 height 51
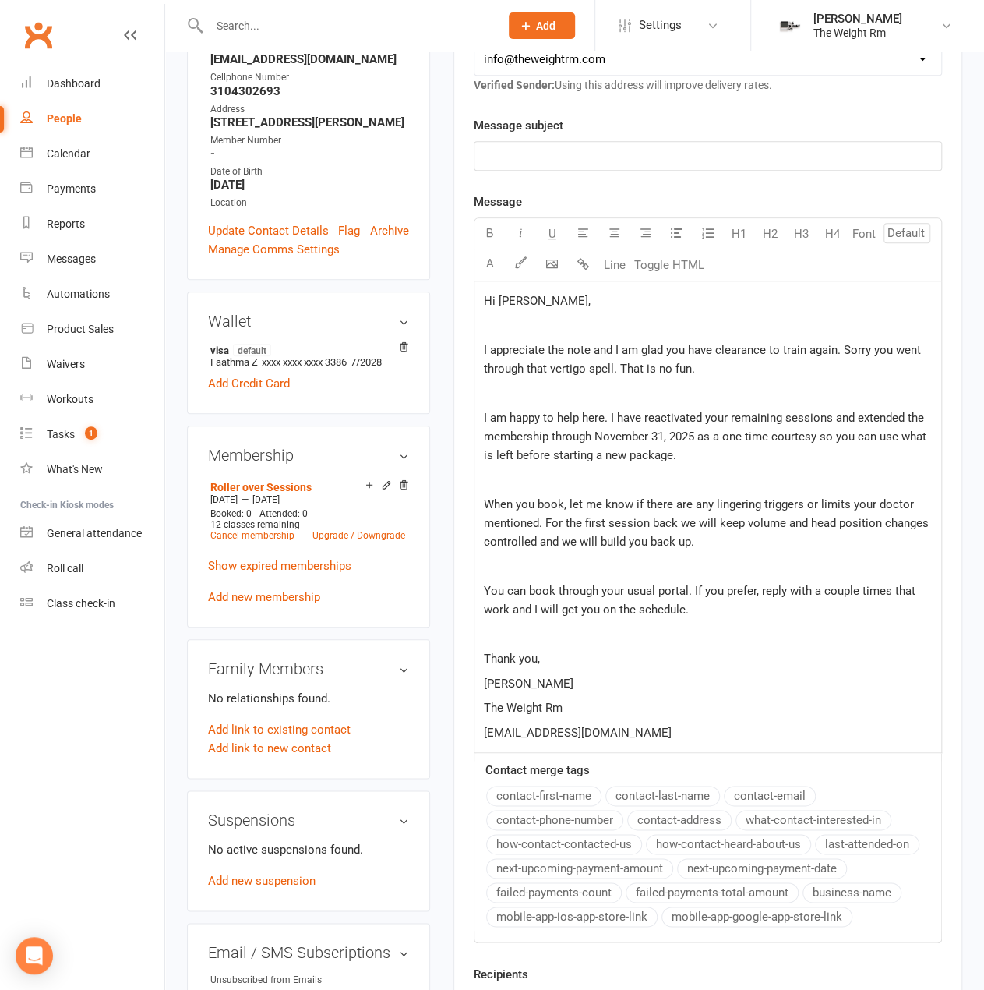
click at [687, 427] on span "I am happy to help here. I have reactivated your remaining sessions and extende…" at bounding box center [707, 436] width 446 height 51
drag, startPoint x: 610, startPoint y: 443, endPoint x: 619, endPoint y: 443, distance: 8.6
click at [610, 443] on p "I am happy to help here. I have reactivated your remaining sessions and extende…" at bounding box center [708, 436] width 448 height 56
click at [664, 433] on span "I am happy to help here. I have reactivated your remaining sessions and extende…" at bounding box center [707, 436] width 446 height 51
click at [595, 434] on span "I am happy to help here. I have reactivated your remaining sessions and extende…" at bounding box center [709, 436] width 451 height 51
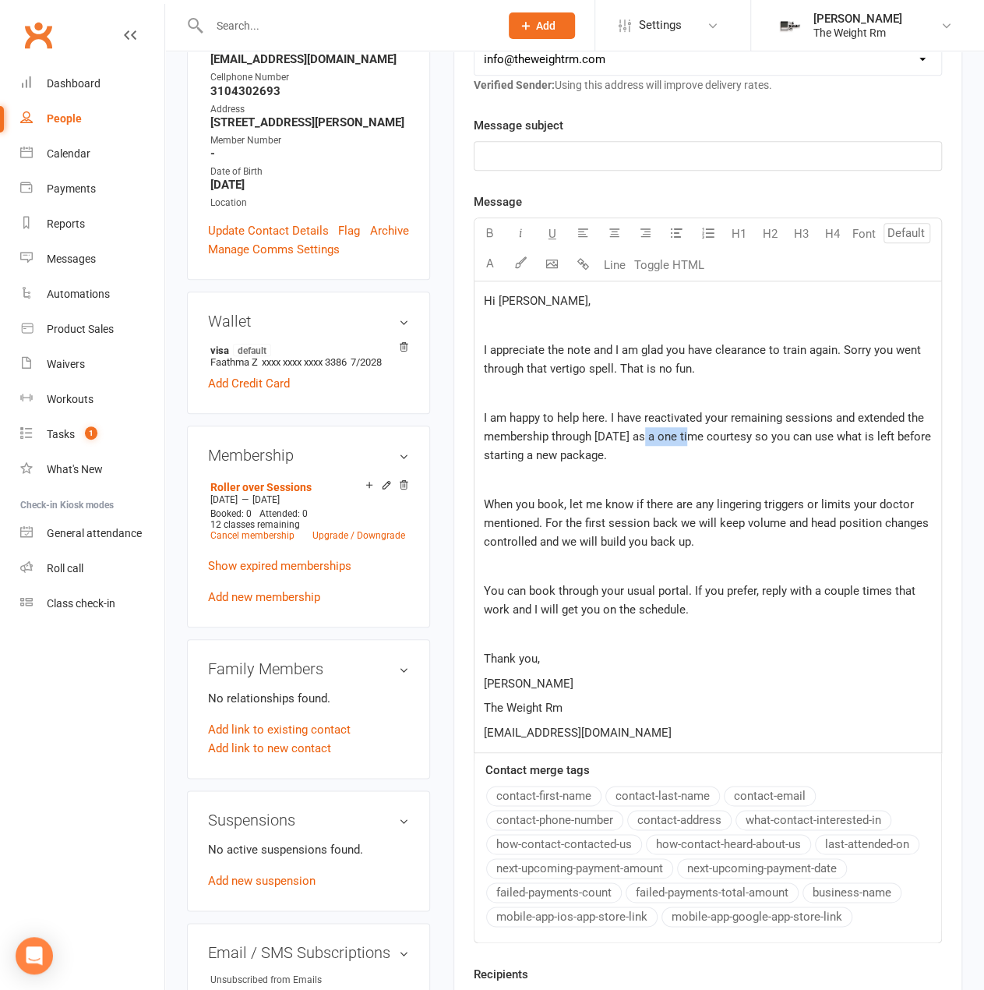
drag, startPoint x: 698, startPoint y: 434, endPoint x: 651, endPoint y: 434, distance: 47.5
click at [651, 434] on span "I am happy to help here. I have reactivated your remaining sessions and extende…" at bounding box center [709, 436] width 451 height 51
drag, startPoint x: 673, startPoint y: 459, endPoint x: 654, endPoint y: 439, distance: 27.6
click at [652, 439] on p "I am happy to help here. I have reactivated your remaining sessions and extende…" at bounding box center [708, 436] width 448 height 56
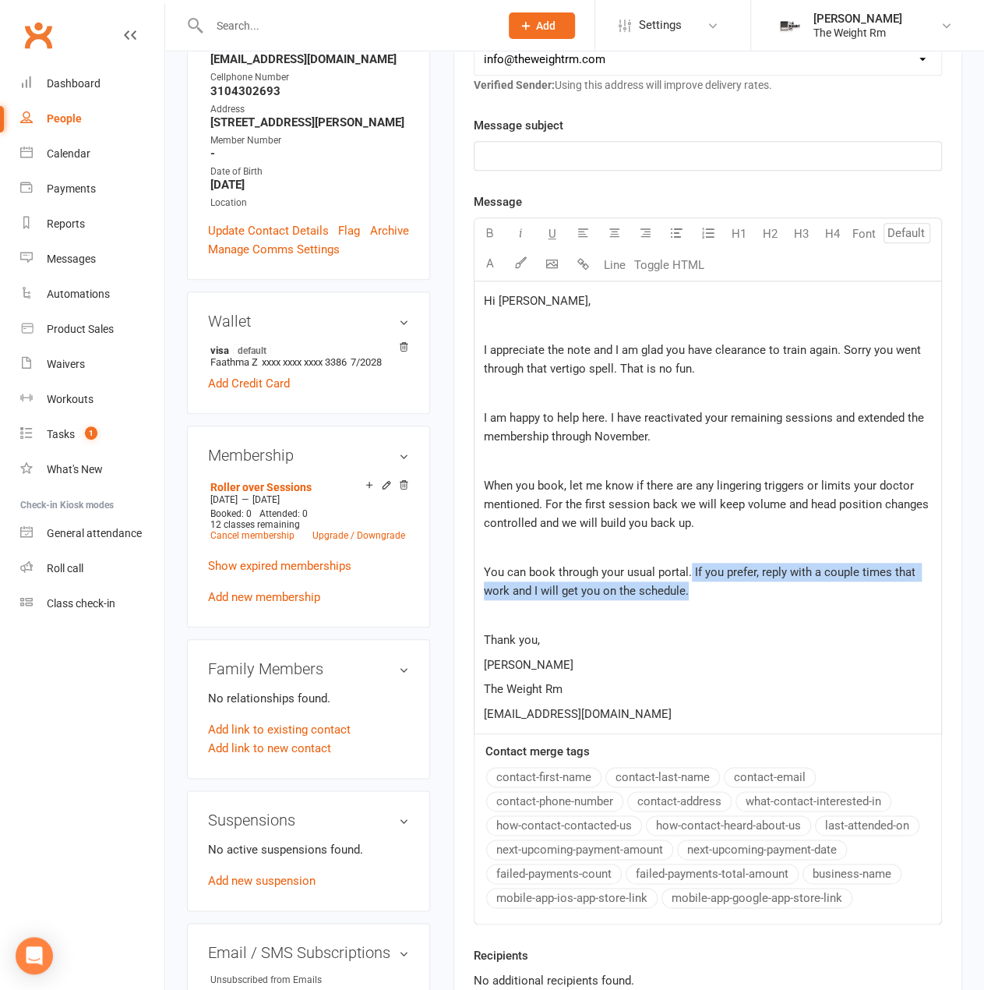
drag, startPoint x: 695, startPoint y: 590, endPoint x: 691, endPoint y: 572, distance: 18.5
click at [691, 572] on p "You can book through your usual portal. If you prefer, reply with a couple time…" at bounding box center [708, 581] width 448 height 37
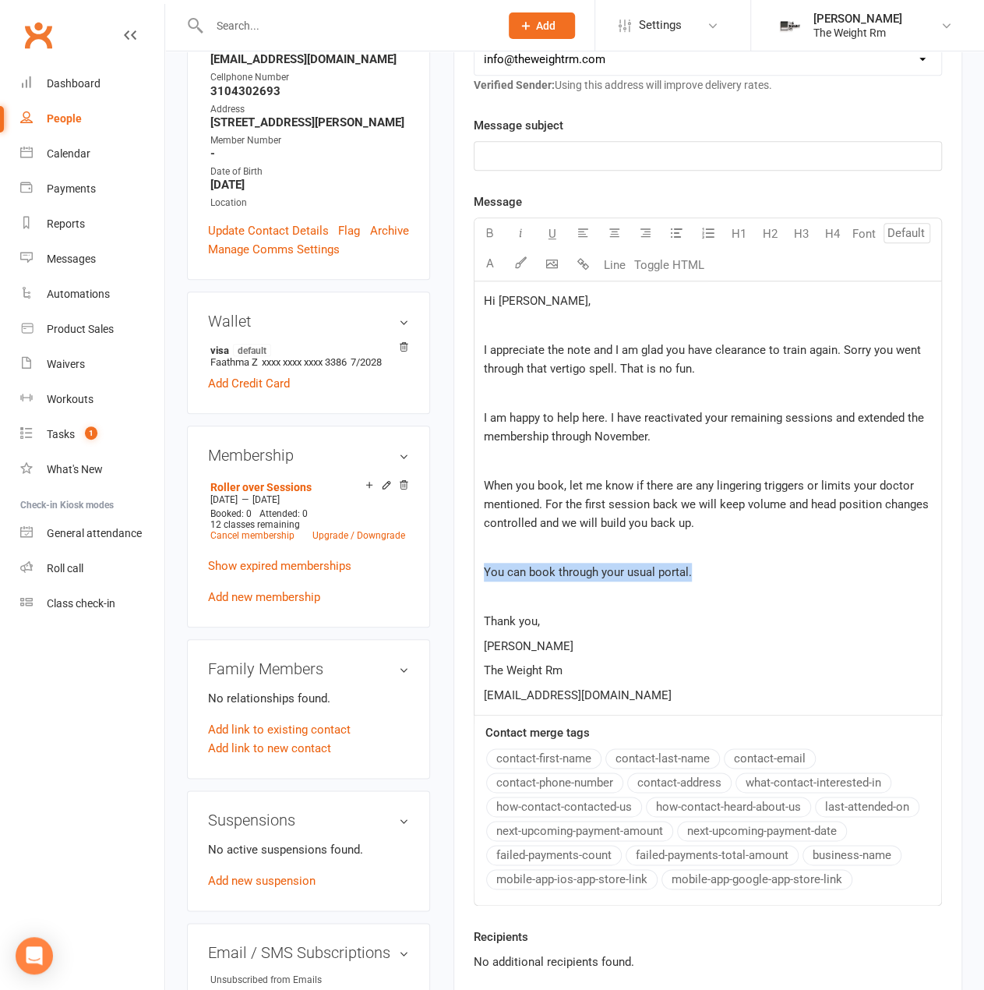
drag, startPoint x: 708, startPoint y: 578, endPoint x: 476, endPoint y: 562, distance: 232.0
click at [476, 562] on div "Hi [PERSON_NAME], ﻿ I appreciate the note and I am glad you have clearance to t…" at bounding box center [708, 498] width 467 height 434
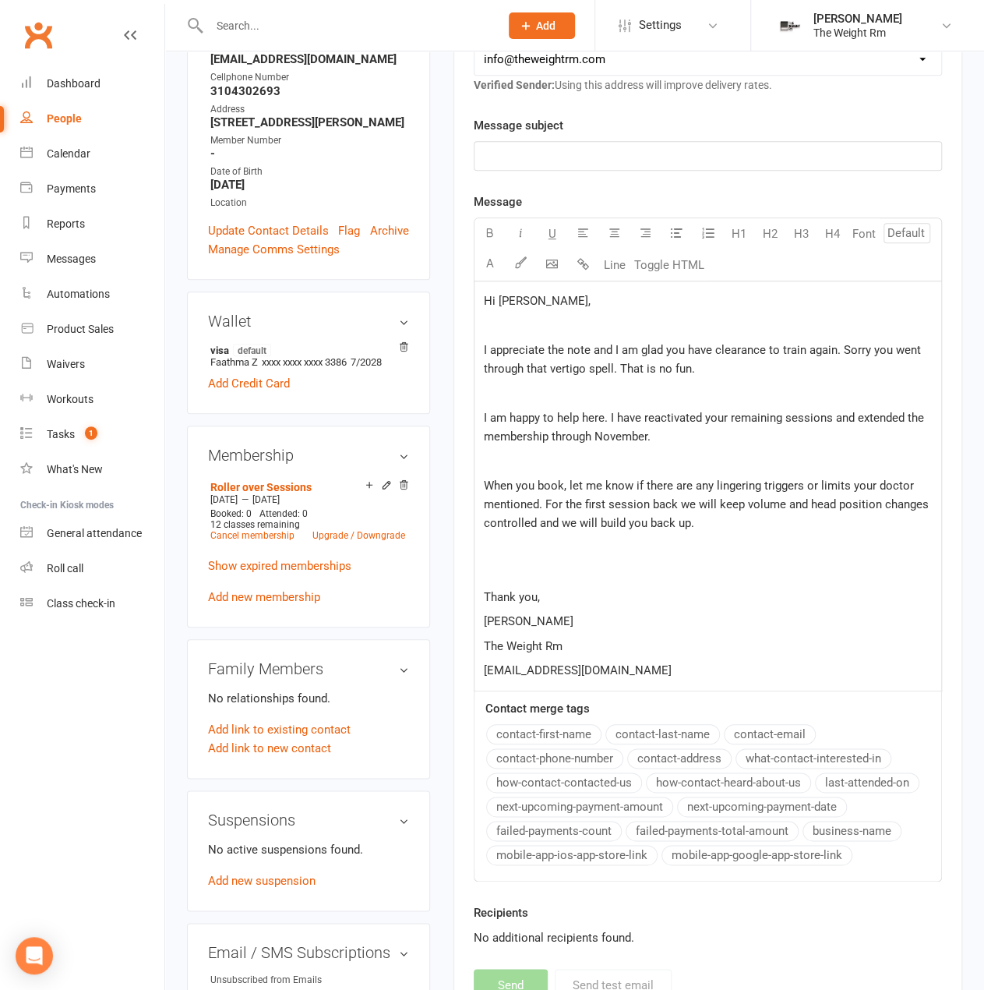
click at [574, 625] on p "[PERSON_NAME]" at bounding box center [708, 621] width 448 height 19
drag, startPoint x: 566, startPoint y: 595, endPoint x: 478, endPoint y: 593, distance: 88.1
click at [478, 593] on div "Hi [PERSON_NAME], ﻿ I appreciate the note and I am glad you have clearance to t…" at bounding box center [708, 485] width 467 height 409
click at [525, 590] on span "Great too hear from you," at bounding box center [547, 597] width 127 height 14
drag, startPoint x: 622, startPoint y: 591, endPoint x: 485, endPoint y: 595, distance: 137.2
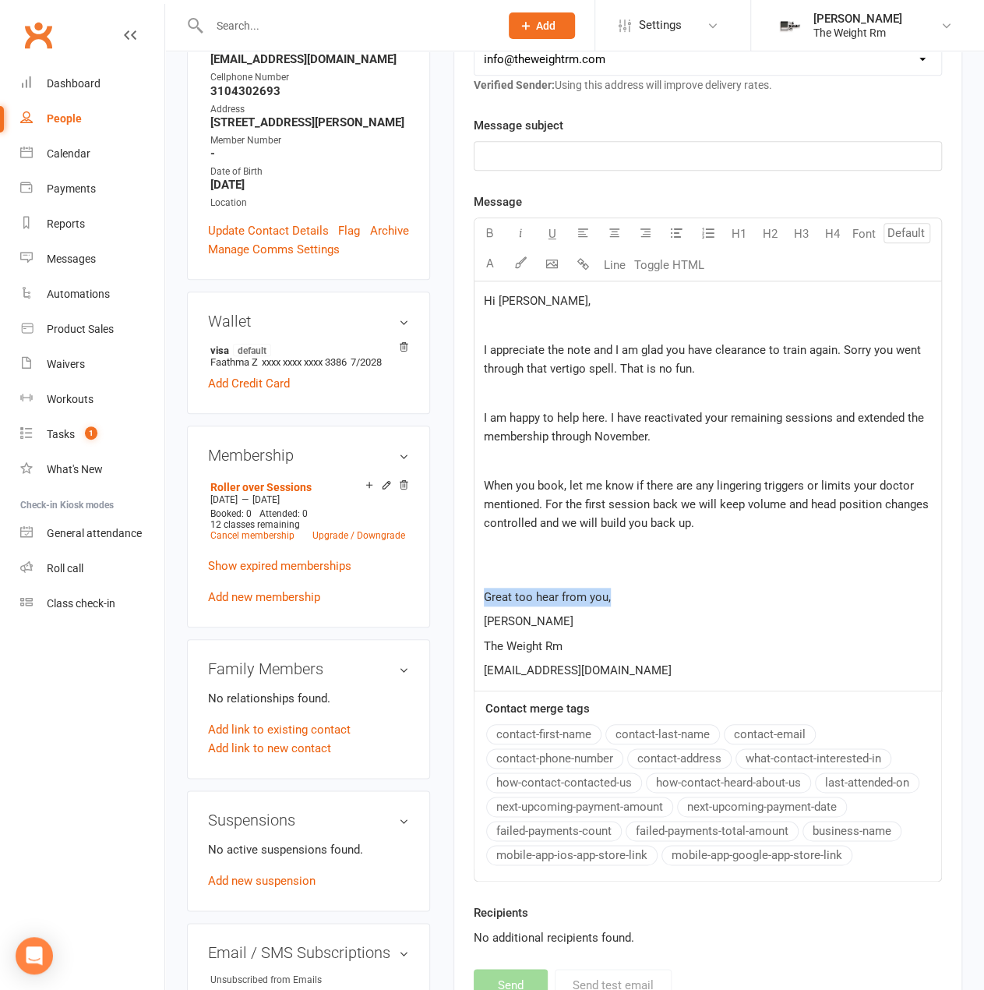
click at [485, 595] on p "Great too hear from you," at bounding box center [708, 597] width 448 height 19
drag, startPoint x: 605, startPoint y: 414, endPoint x: 578, endPoint y: 415, distance: 26.5
click at [578, 415] on span "I am happy to help here. I have reactivated your remaining sessions and extende…" at bounding box center [705, 427] width 443 height 33
click at [712, 510] on p "When you book, let me know if there are any lingering triggers or limits your d…" at bounding box center [708, 504] width 448 height 56
click at [720, 526] on p "When you book, let me know if there are any lingering triggers or limits your d…" at bounding box center [708, 504] width 448 height 56
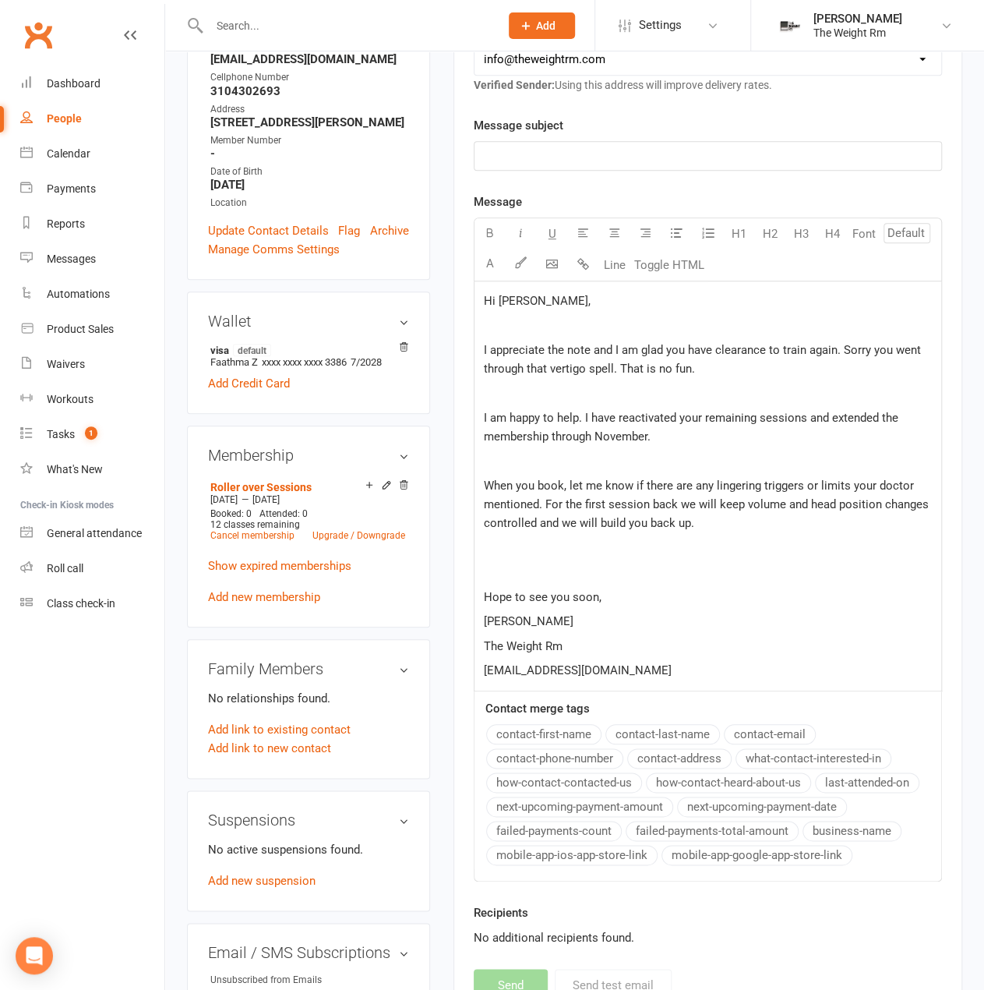
click at [691, 458] on p "﻿" at bounding box center [708, 461] width 448 height 19
click at [689, 428] on p "I am happy to help. I have reactivated your remaining sessions and extended the…" at bounding box center [708, 426] width 448 height 37
click at [717, 524] on p "When you book, let me know if there are any lingering triggers or limits your d…" at bounding box center [708, 504] width 448 height 56
click at [712, 430] on p "I am happy to help. I have reactivated your remaining sessions and extended the…" at bounding box center [708, 426] width 448 height 37
drag, startPoint x: 603, startPoint y: 646, endPoint x: 475, endPoint y: 641, distance: 127.9
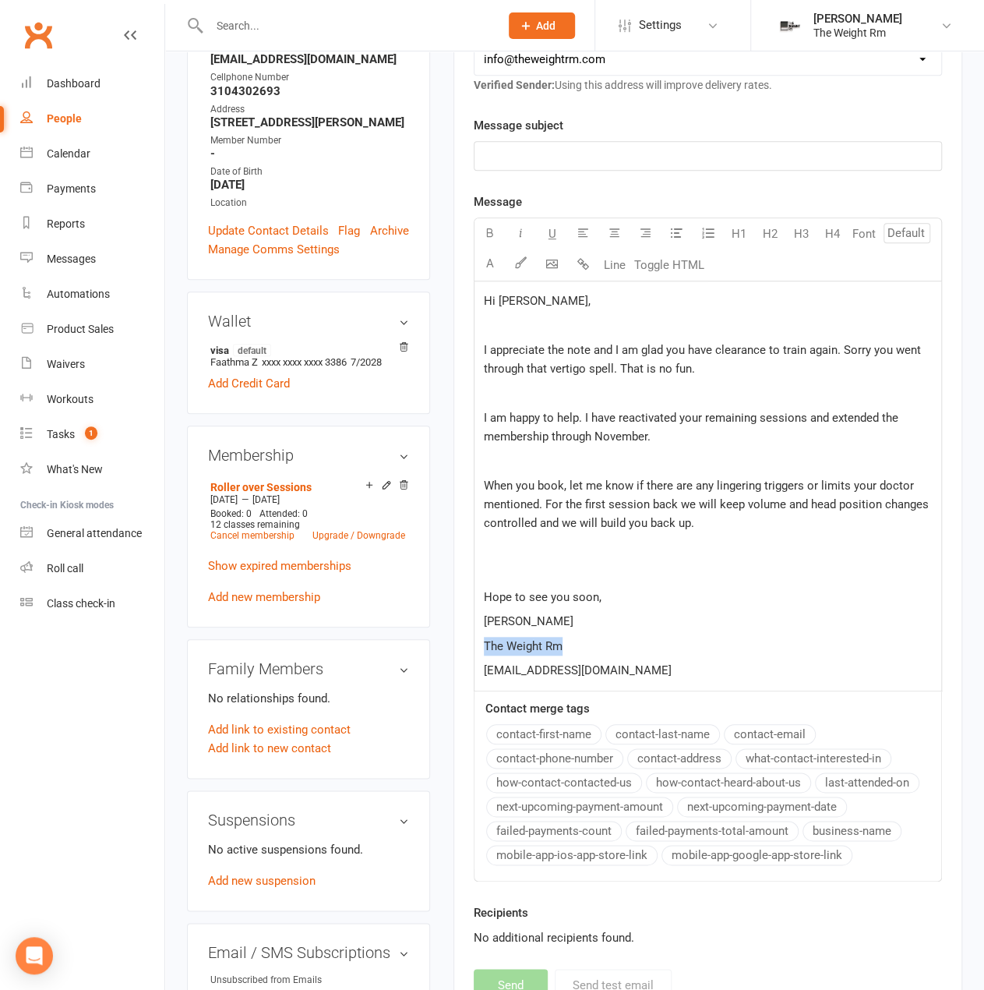
click at [475, 641] on div "Hi [PERSON_NAME], ﻿ I appreciate the note and I am glad you have clearance to t…" at bounding box center [708, 485] width 467 height 409
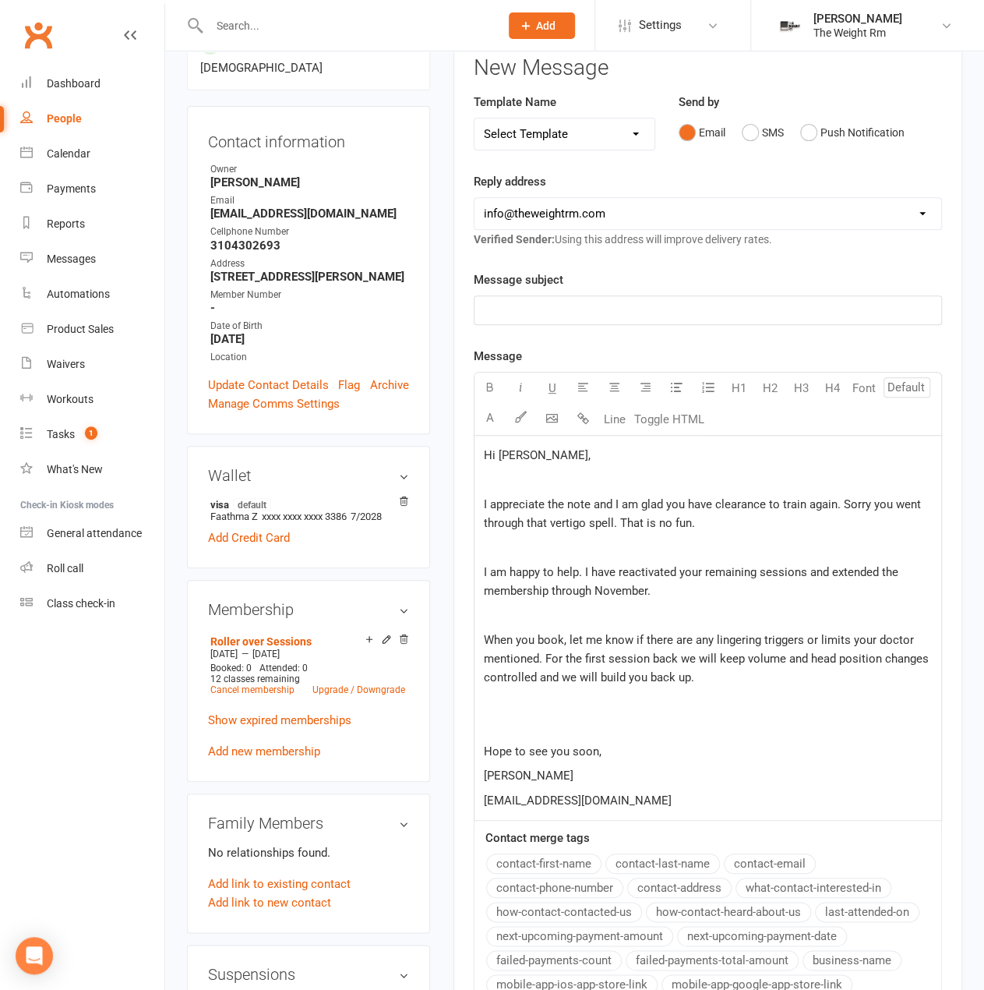
scroll to position [206, 0]
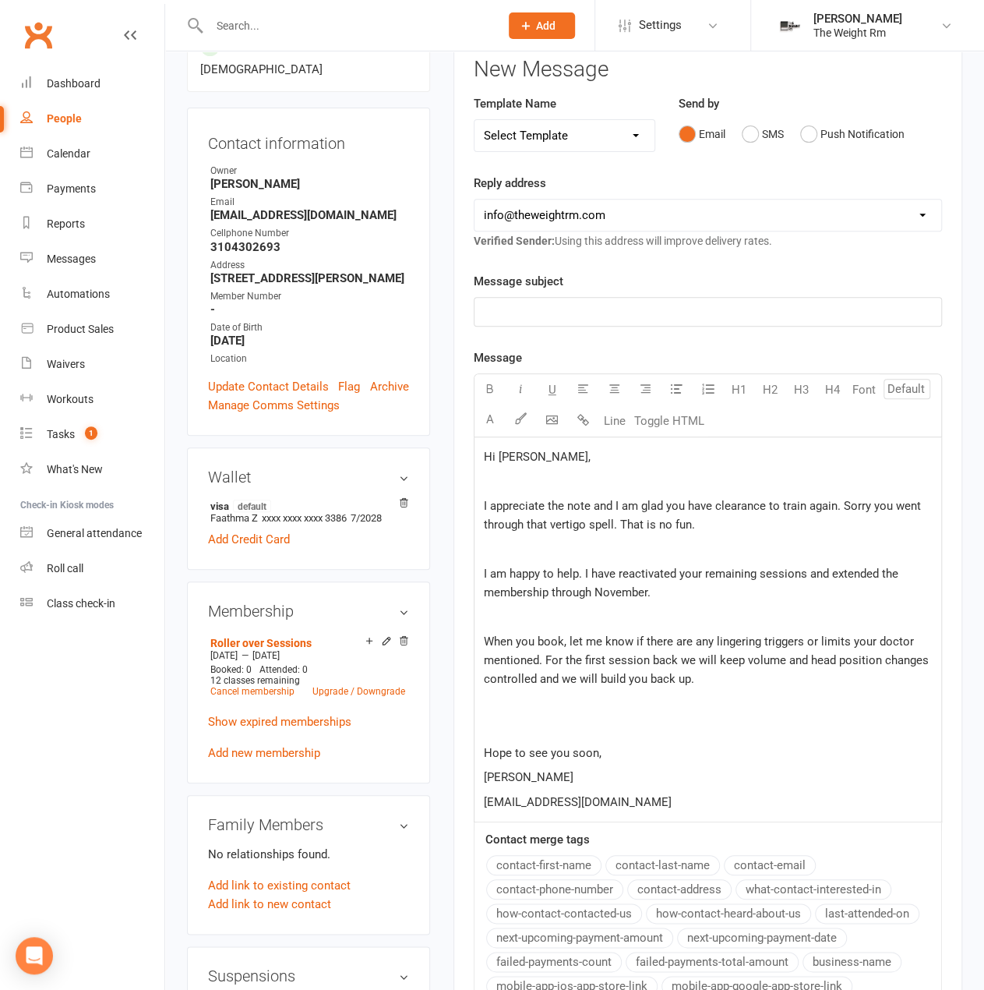
click at [575, 312] on p "﻿" at bounding box center [708, 311] width 448 height 19
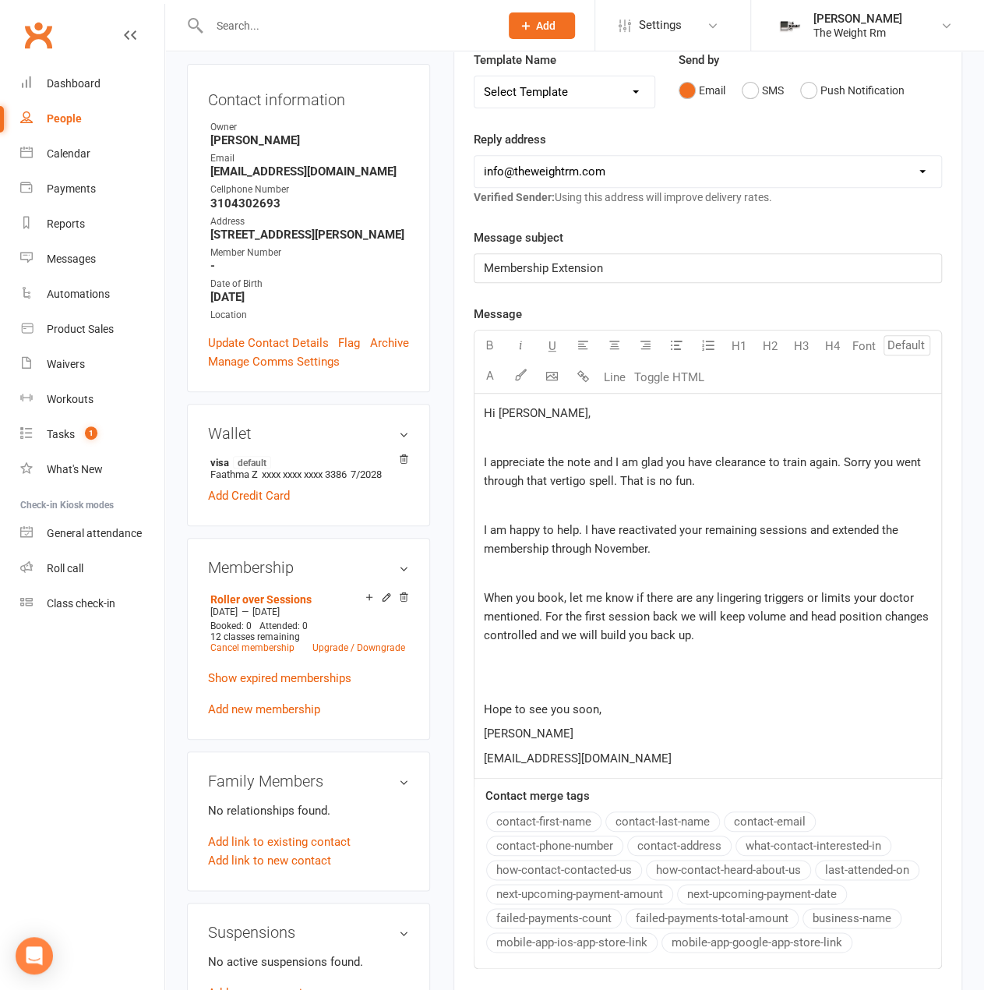
scroll to position [284, 0]
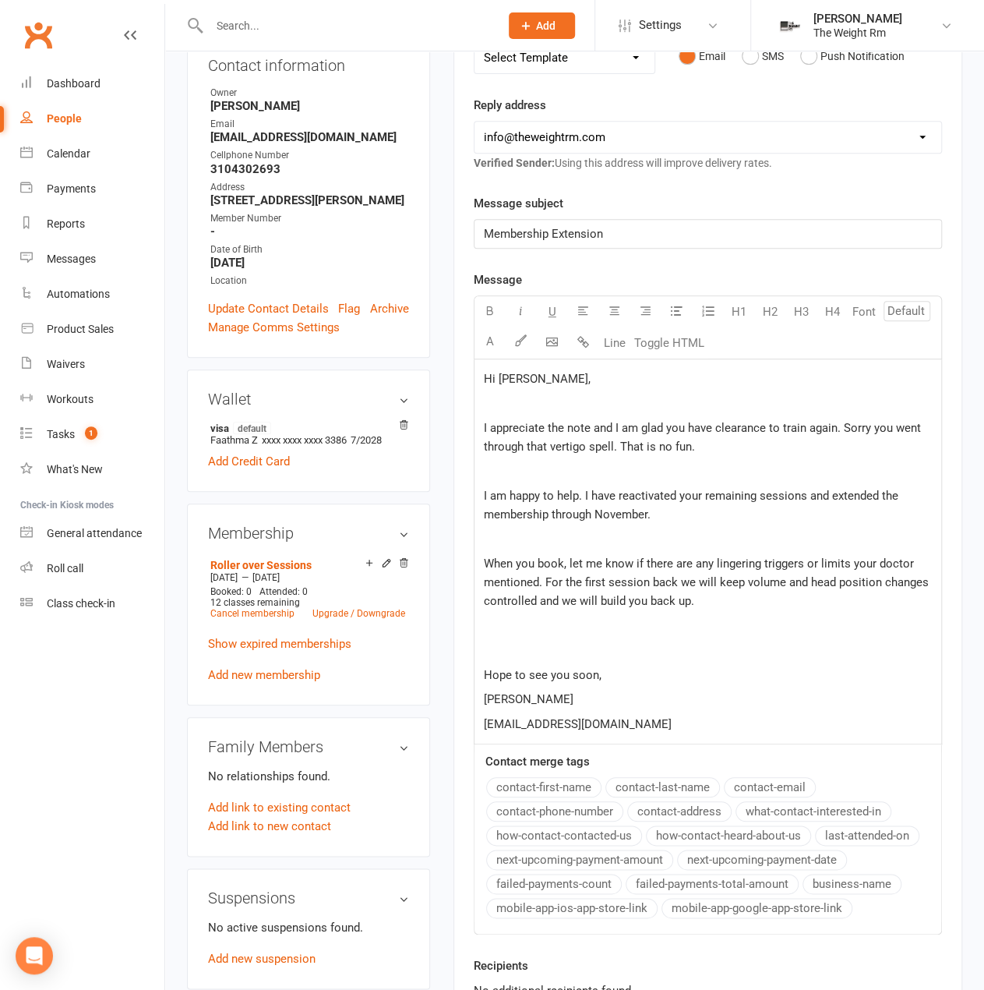
click at [581, 492] on span "I am happy to help. I have reactivated your remaining sessions and extended the…" at bounding box center [693, 505] width 418 height 33
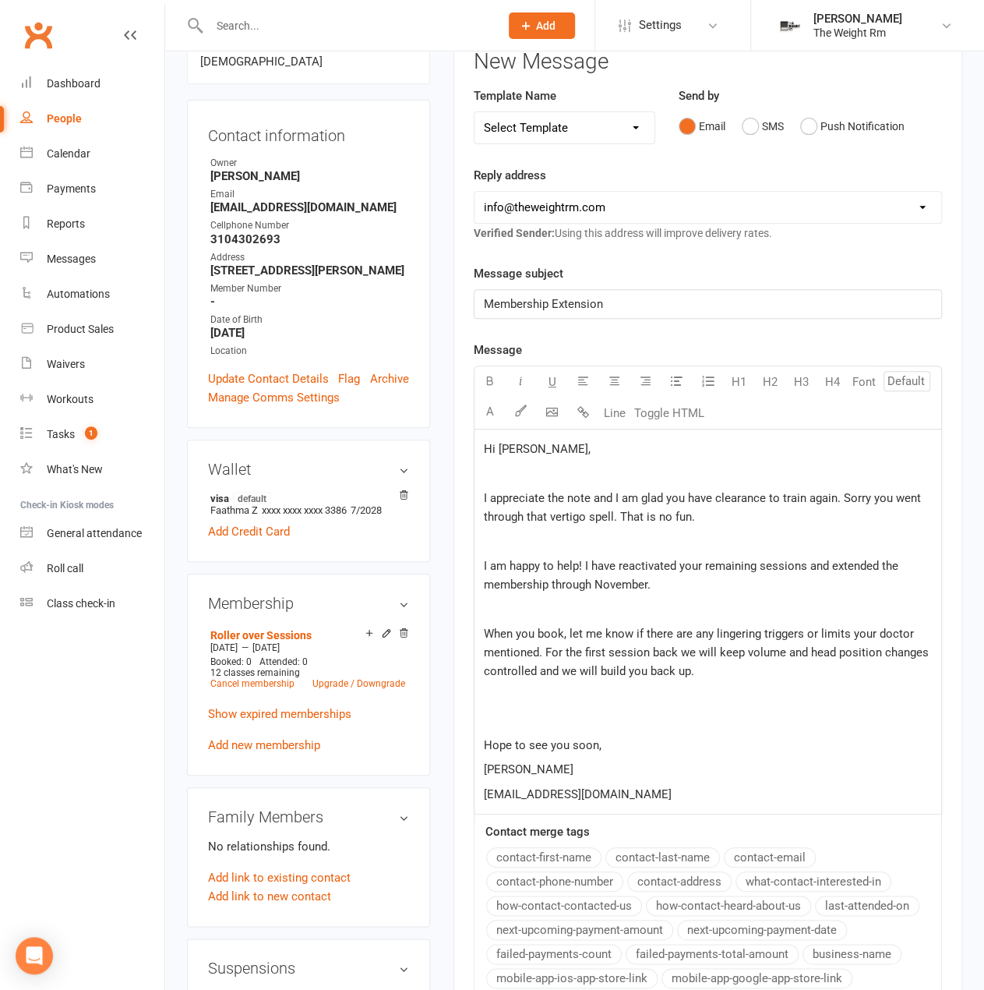
scroll to position [468, 0]
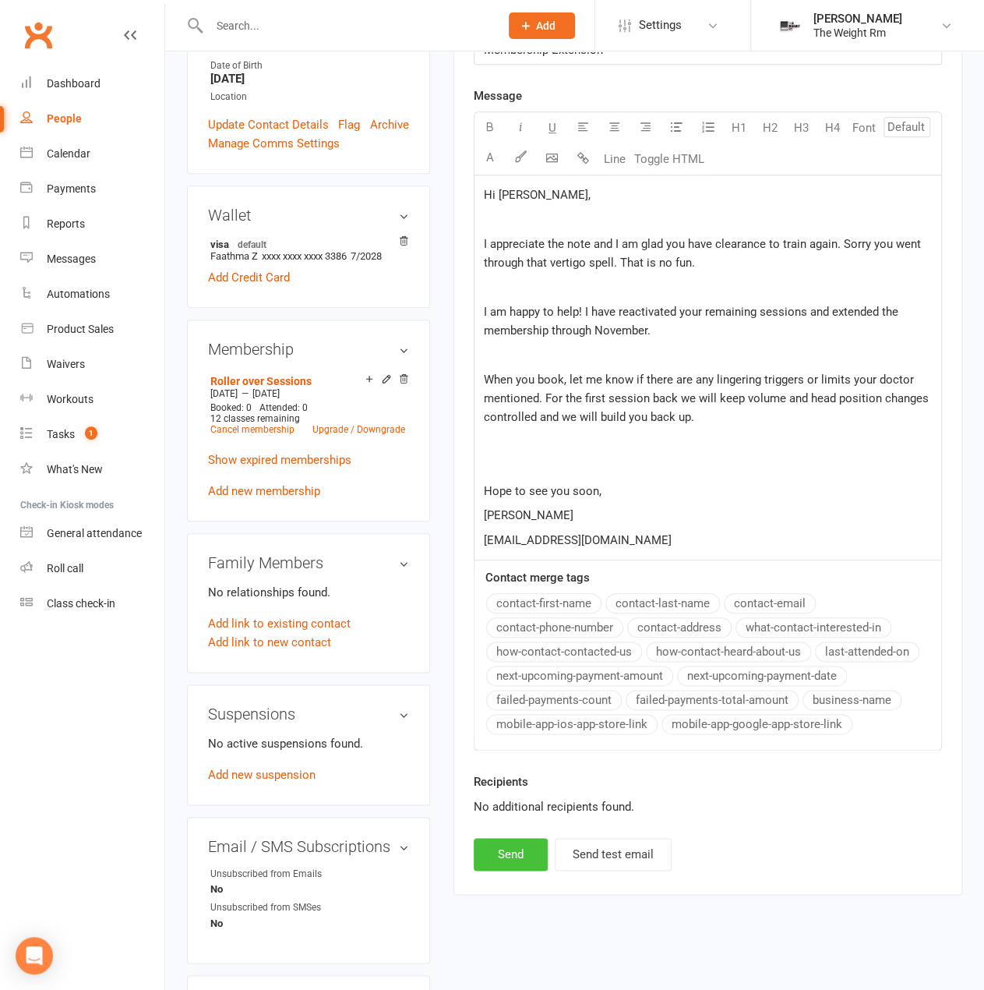
click at [521, 843] on button "Send" at bounding box center [511, 854] width 74 height 33
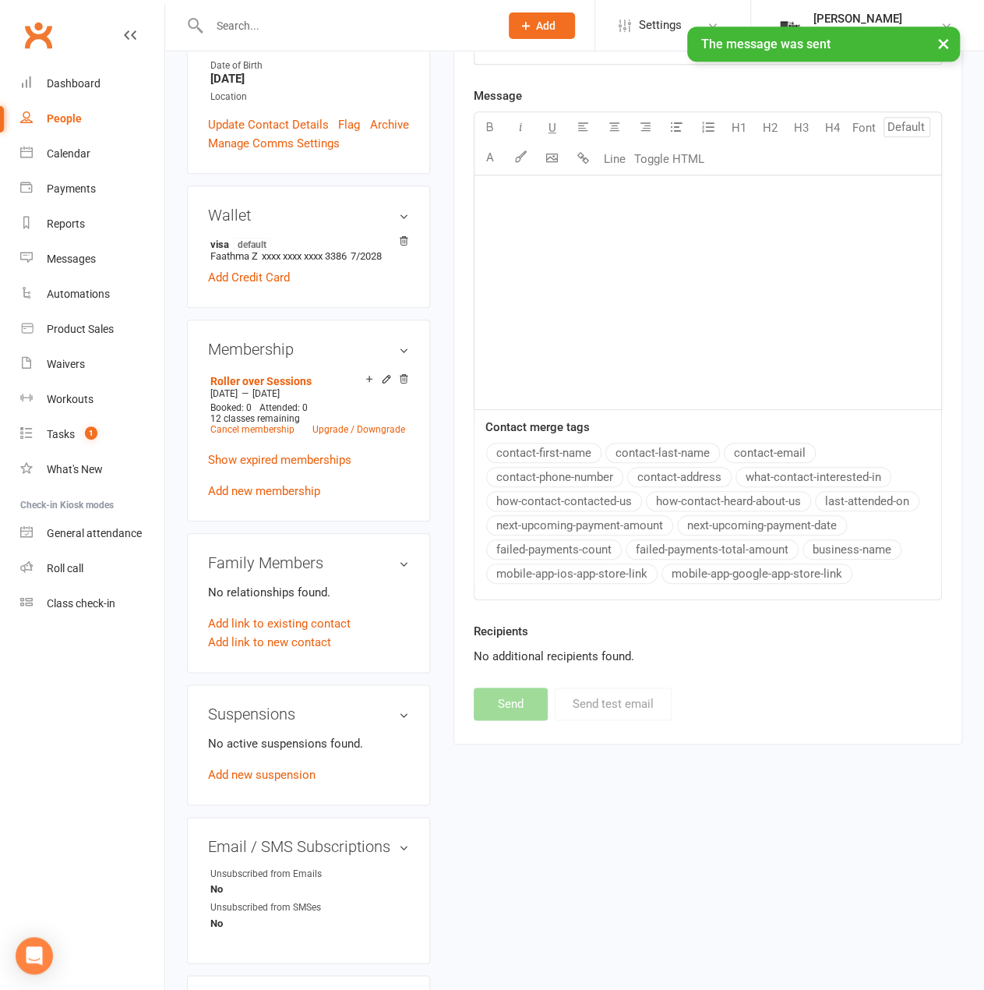
scroll to position [0, 0]
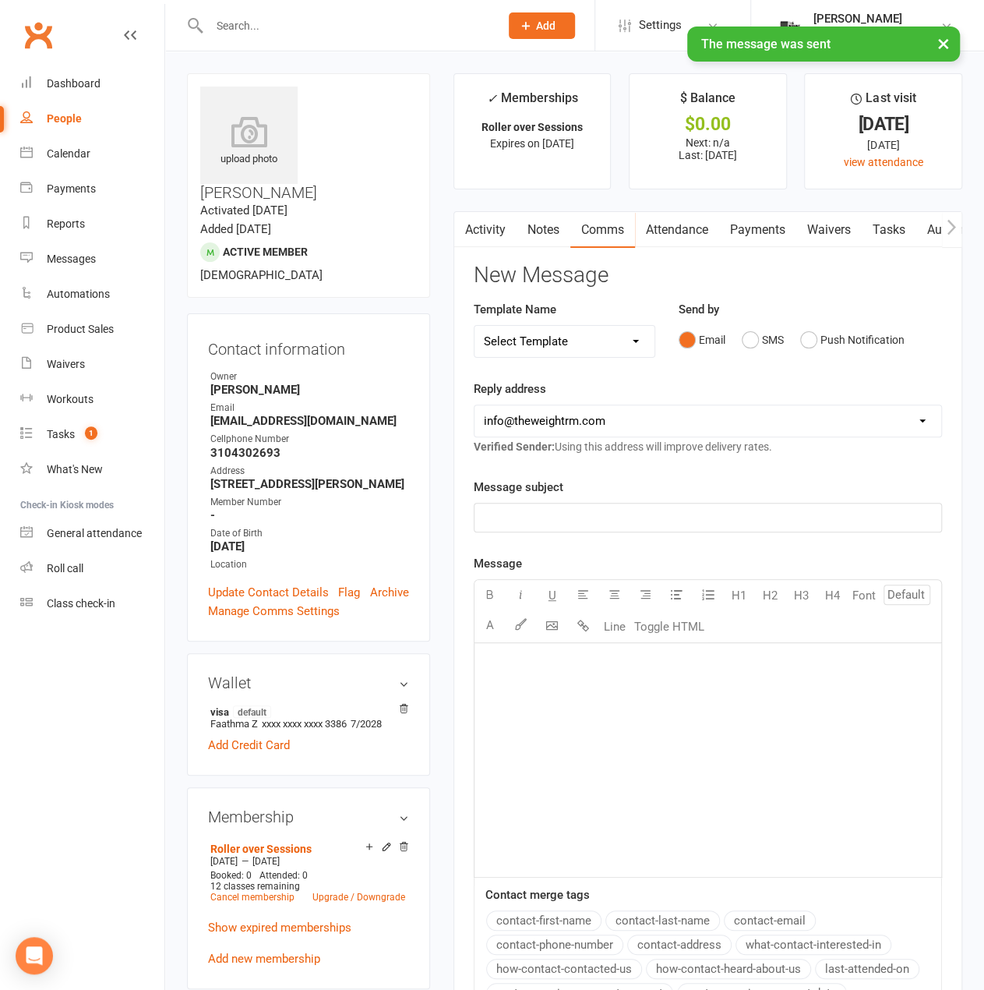
click at [518, 229] on link "Notes" at bounding box center [544, 230] width 54 height 36
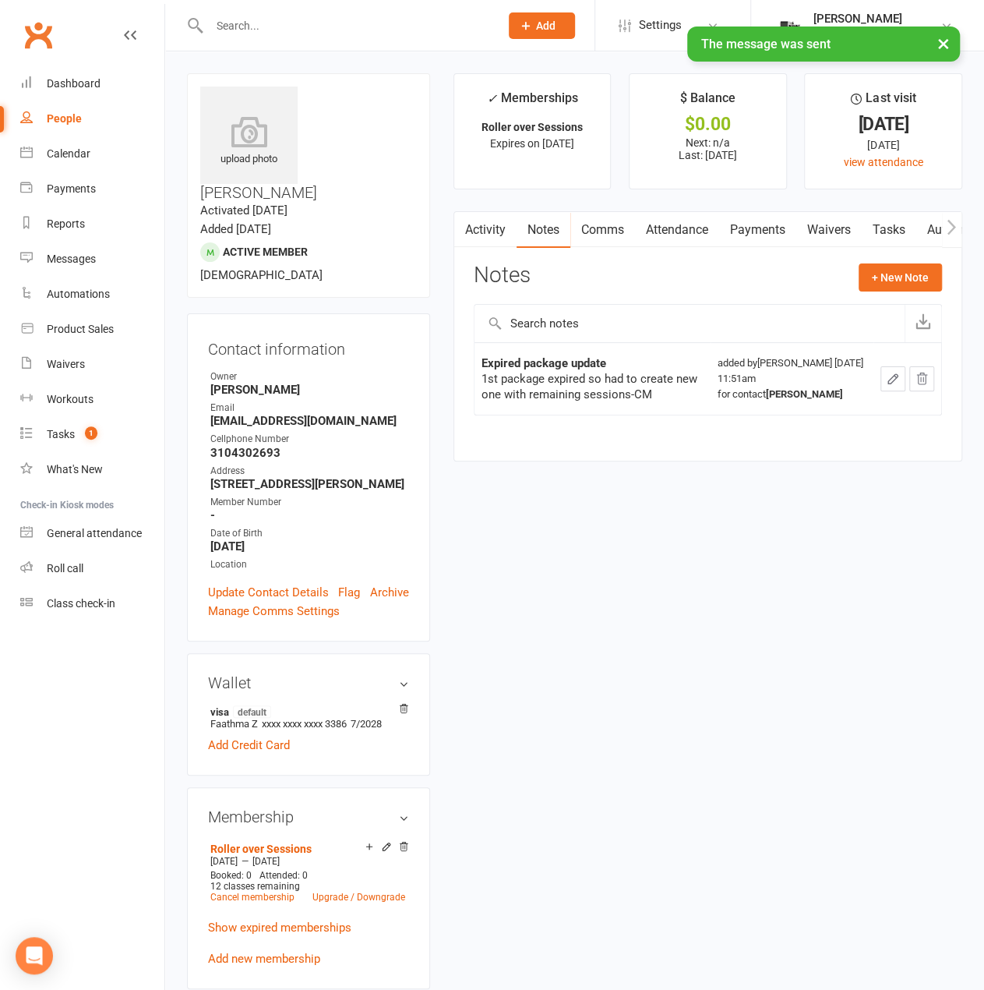
click at [506, 227] on link "Activity" at bounding box center [485, 230] width 62 height 36
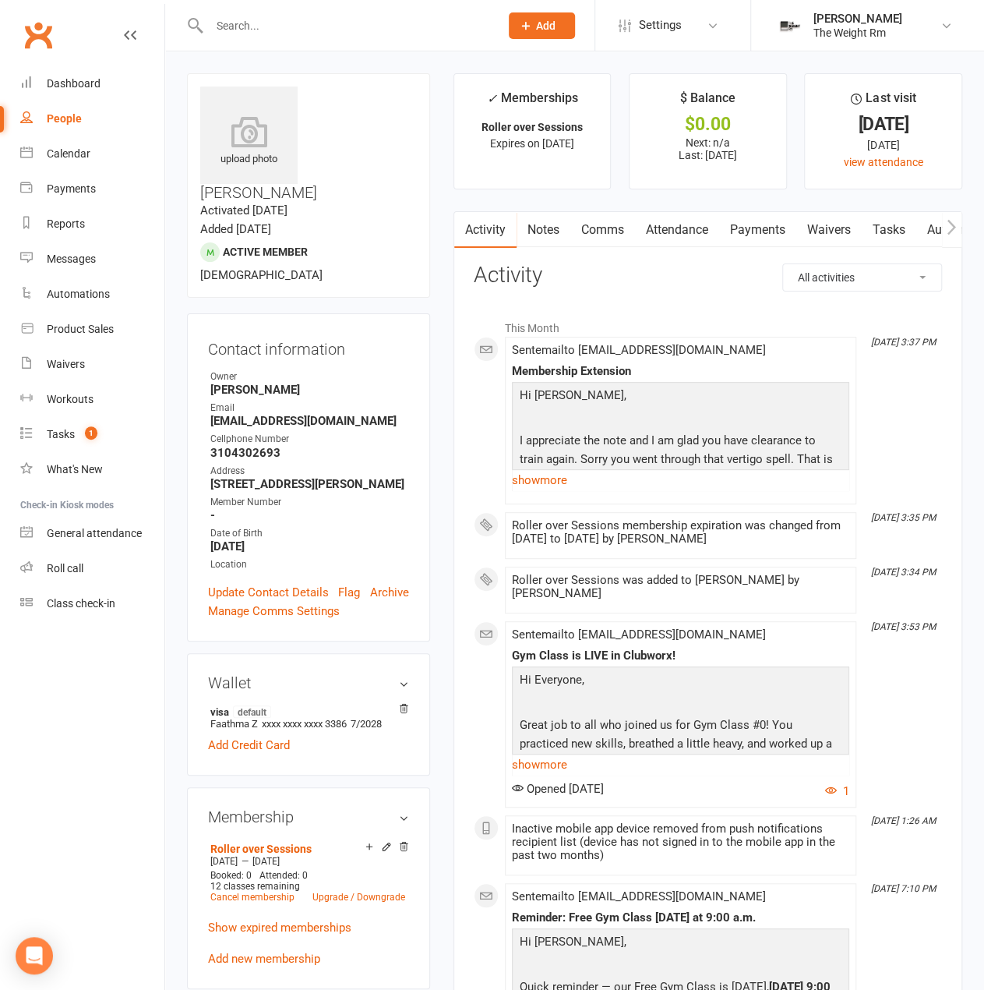
click at [553, 224] on link "Notes" at bounding box center [544, 230] width 54 height 36
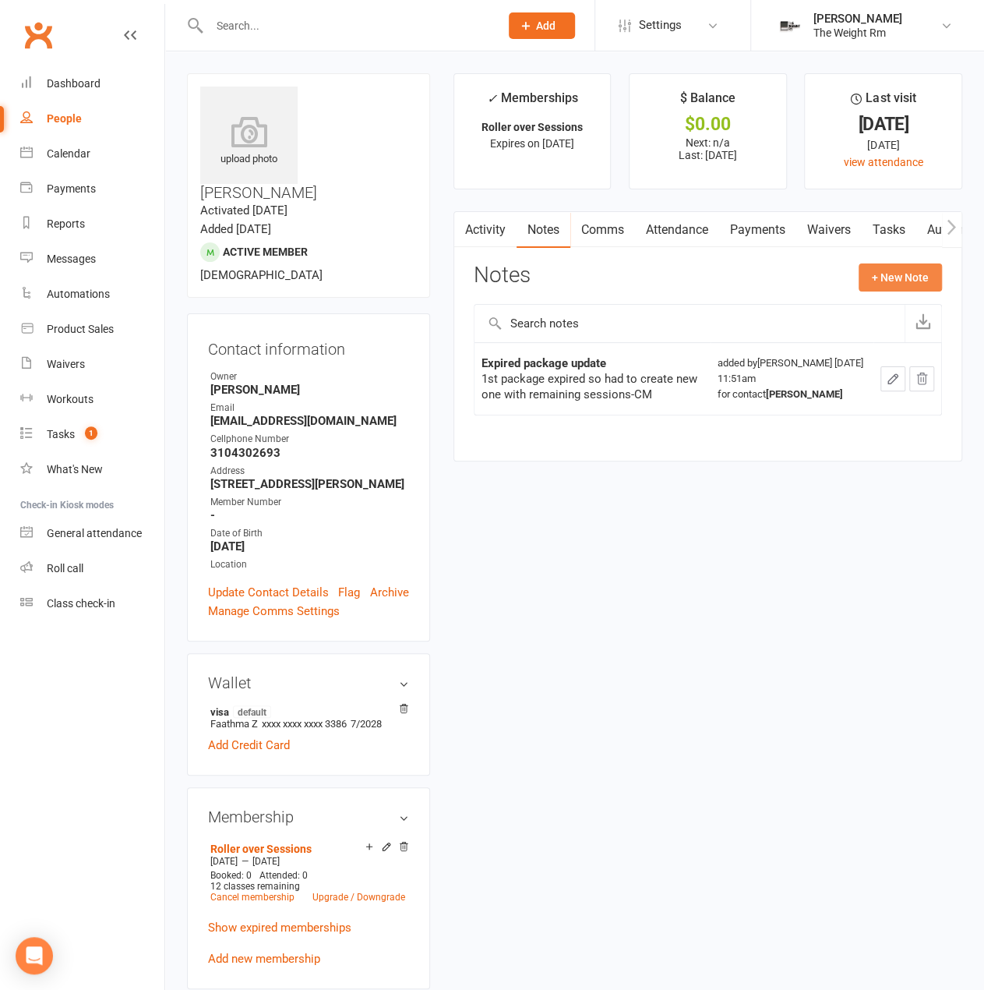
drag, startPoint x: 899, startPoint y: 385, endPoint x: 899, endPoint y: 280, distance: 105.2
click at [894, 308] on div "Expired package update 1st package expired so had to create new one with remain…" at bounding box center [708, 370] width 468 height 133
click at [899, 273] on button "+ New Note" at bounding box center [900, 277] width 83 height 28
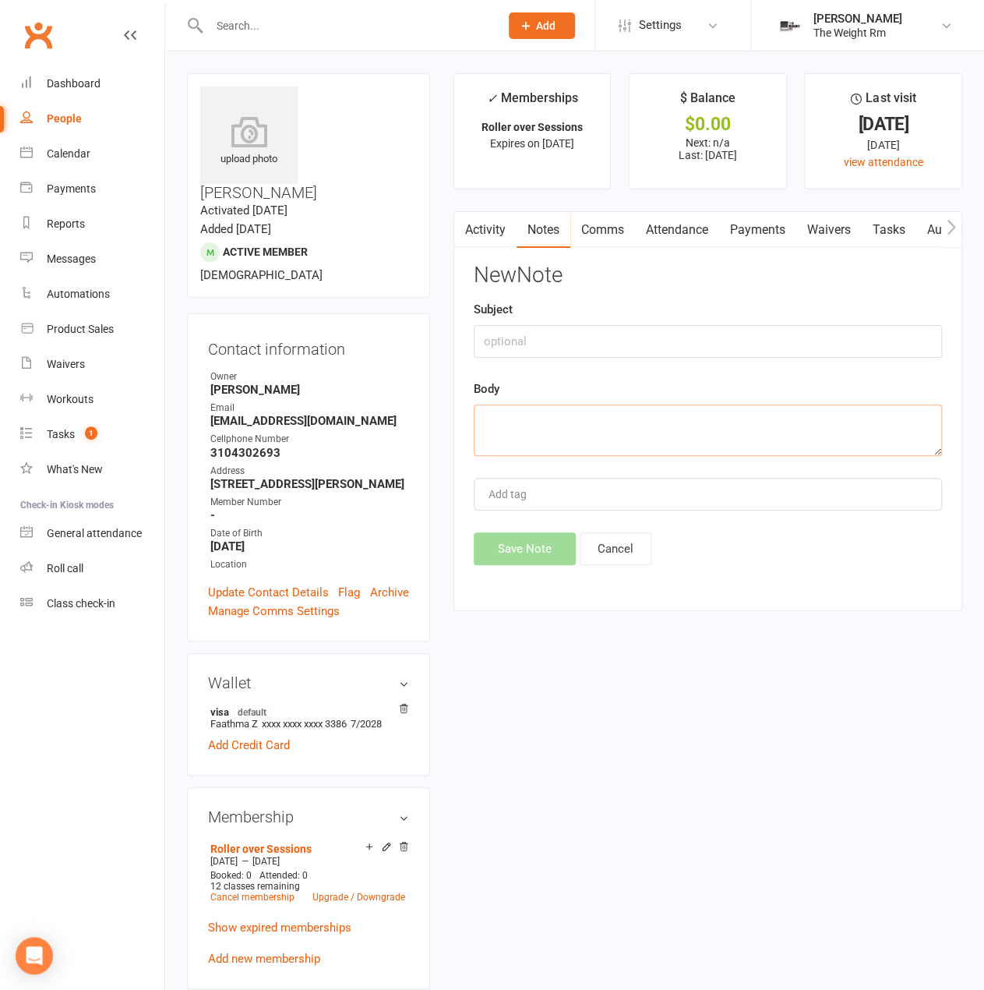
click at [675, 419] on textarea at bounding box center [708, 430] width 468 height 51
click at [692, 333] on input "text" at bounding box center [708, 341] width 468 height 33
paste input "Membership Extension"
click at [574, 338] on input "Membership Extension" at bounding box center [708, 341] width 468 height 33
click at [702, 345] on input "Membership Extension" at bounding box center [708, 341] width 468 height 33
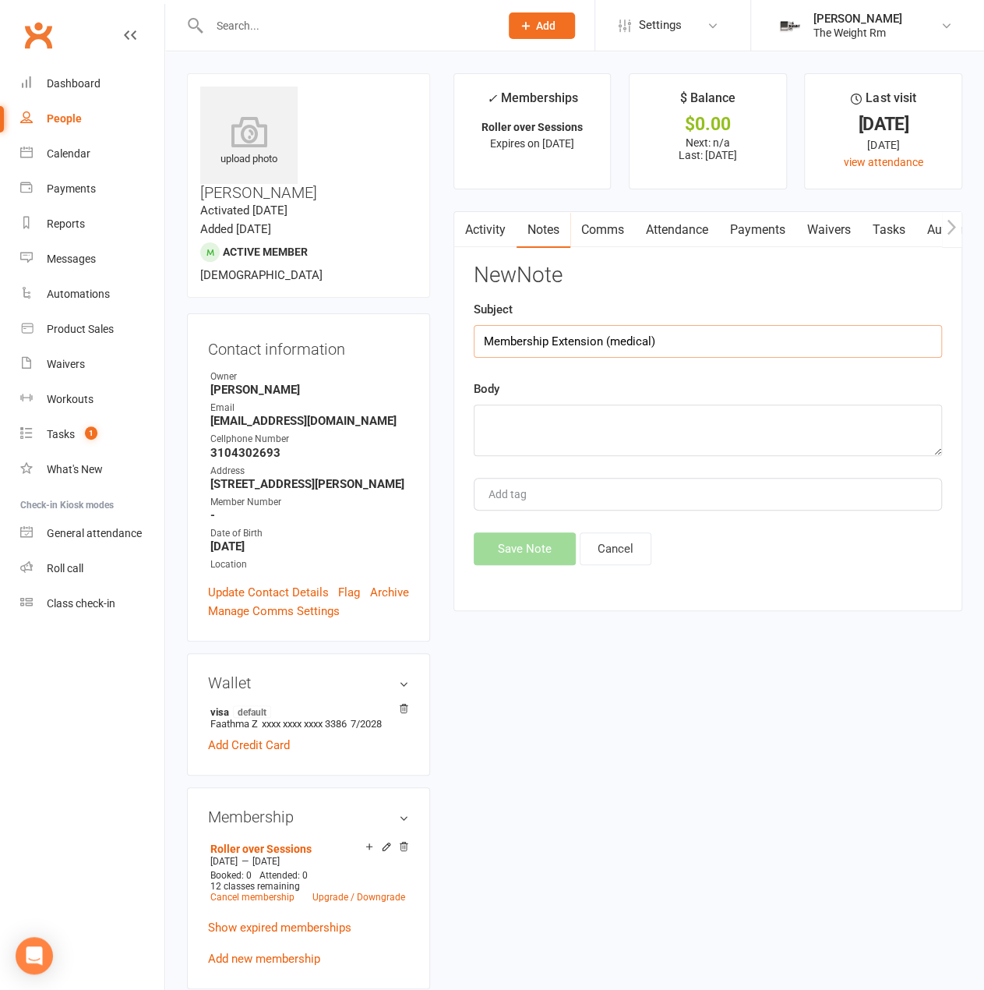
type input "Membership Extension (medical)"
click at [667, 393] on div "Body" at bounding box center [708, 418] width 468 height 76
click at [668, 433] on textarea at bounding box center [708, 430] width 468 height 51
paste textarea "Extension Granted: One-time courtesy membership extension through [DATE]. Reaso…"
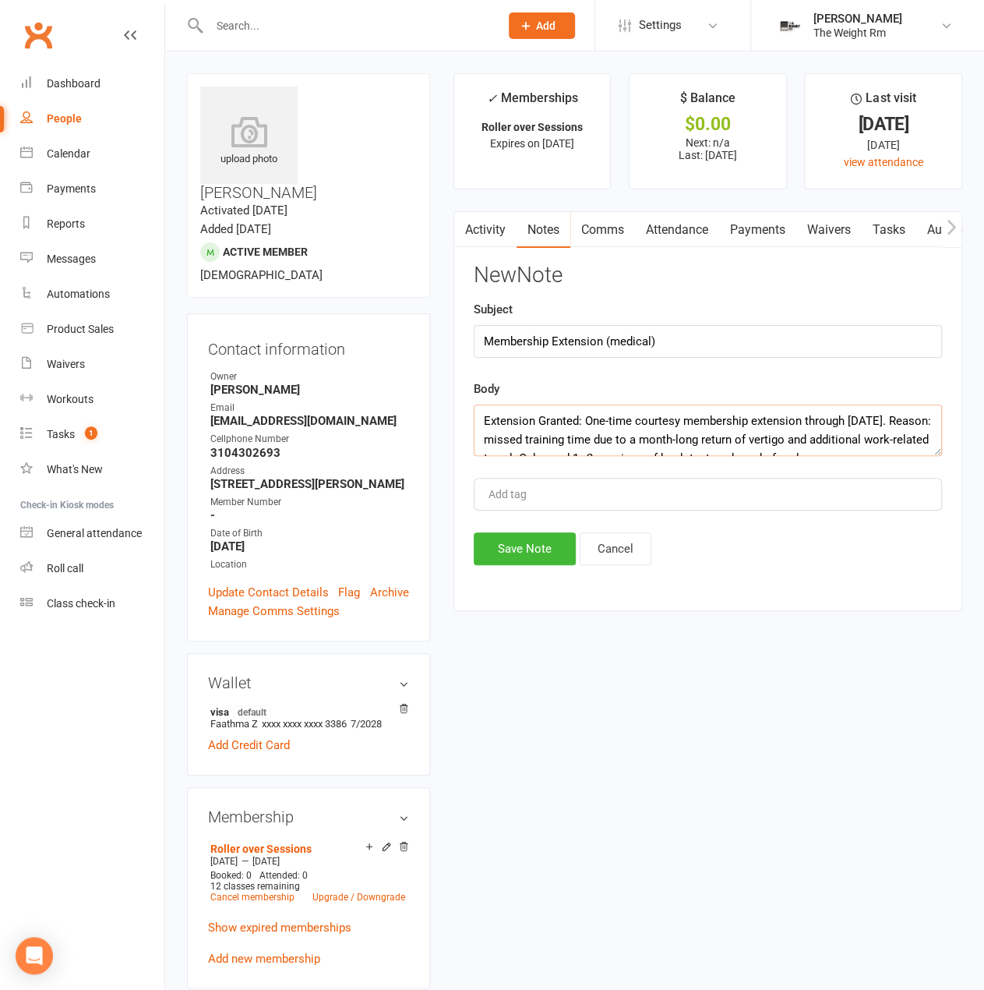
type textarea "Extension Granted: One-time courtesy membership extension through [DATE]. Reaso…"
click at [536, 542] on button "Save Note" at bounding box center [525, 548] width 102 height 33
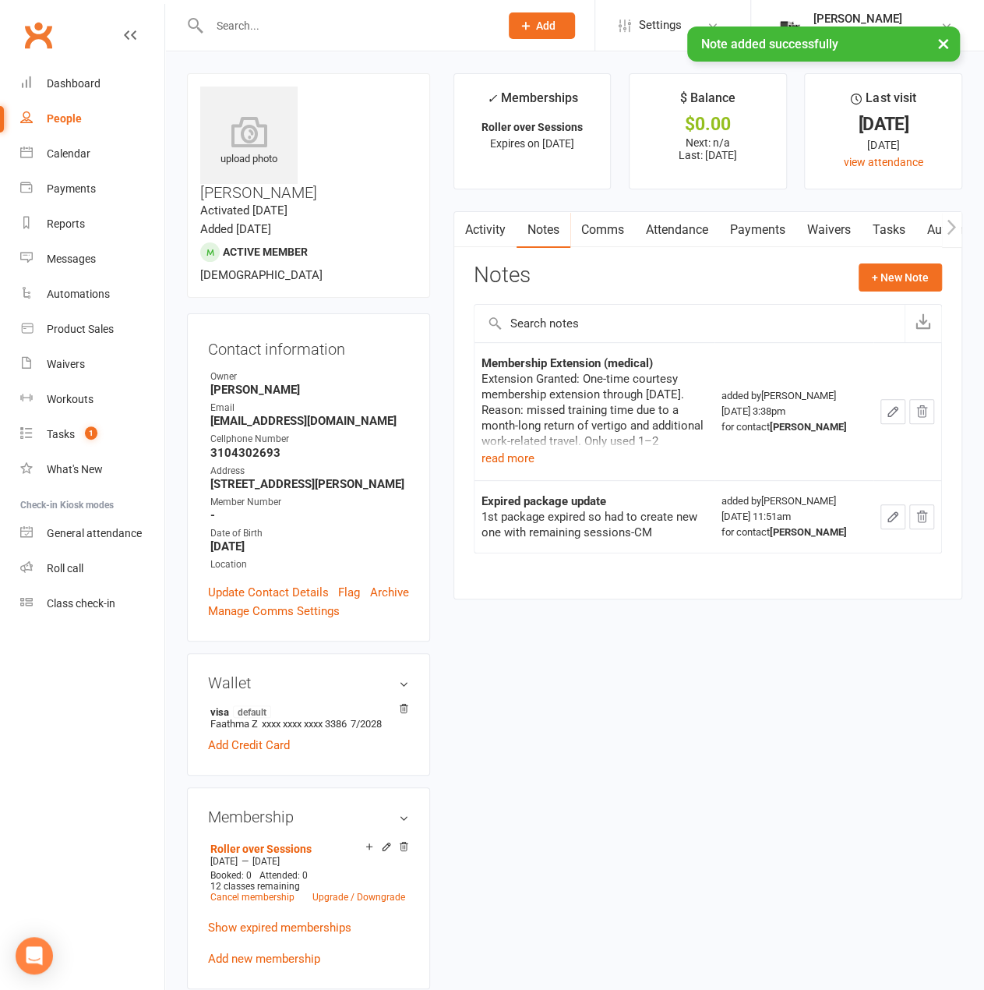
click at [538, 462] on div "Extension Granted: One-time courtesy membership extension through [DATE]. Reaso…" at bounding box center [595, 419] width 226 height 97
click at [530, 459] on button "read more" at bounding box center [508, 458] width 53 height 19
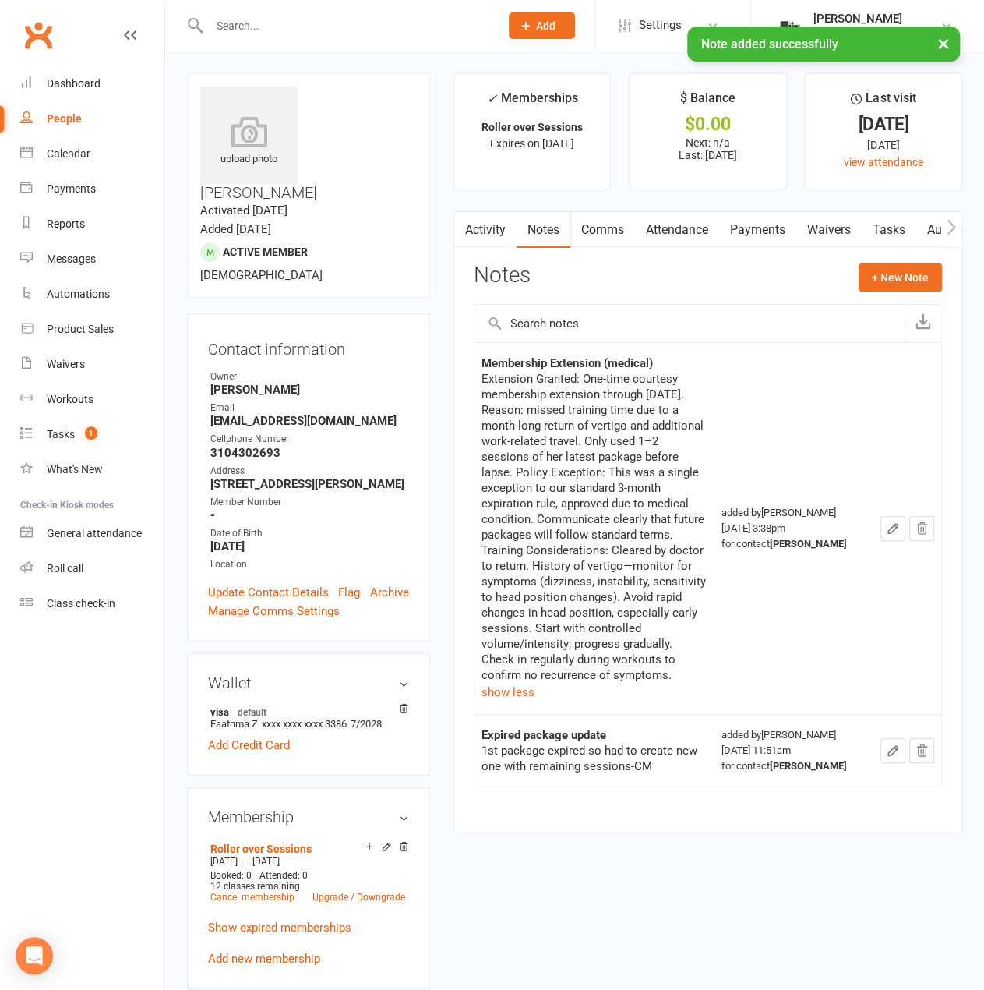
click at [893, 521] on icon "button" at bounding box center [893, 528] width 14 height 14
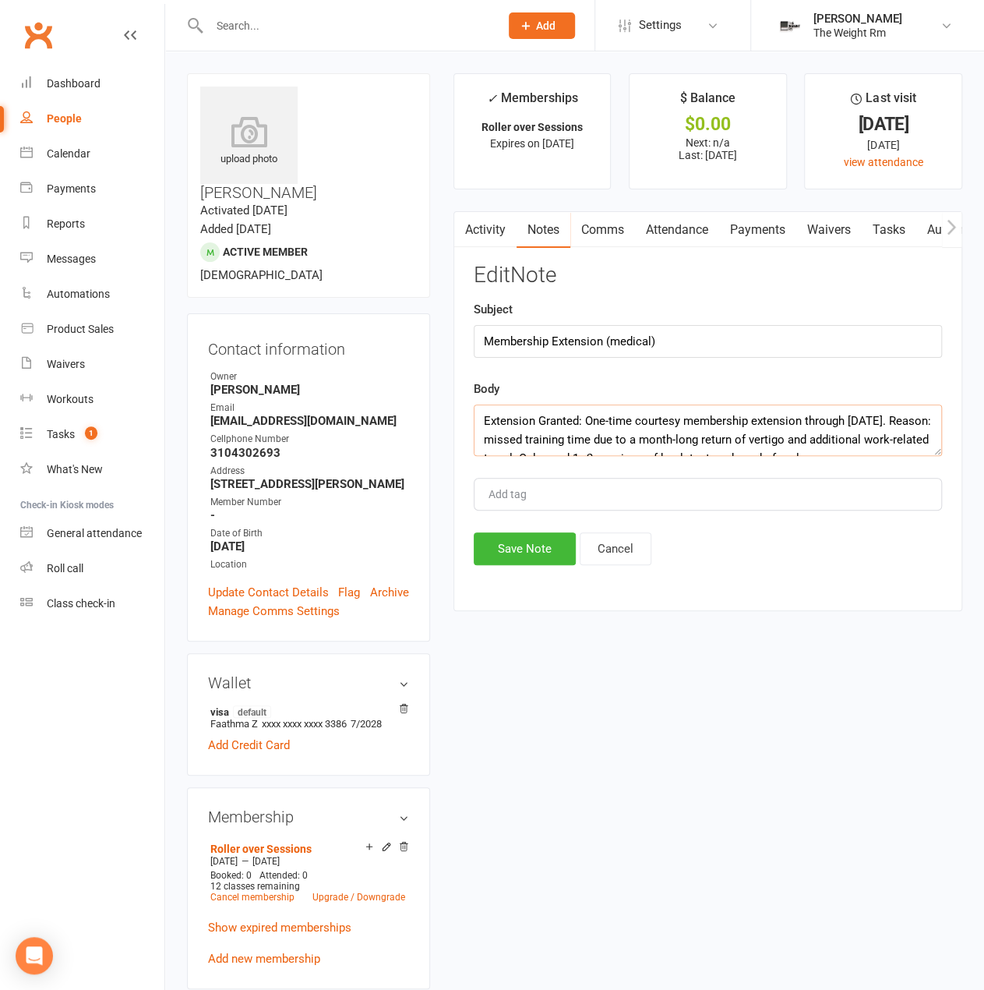
click at [882, 422] on textarea "Extension Granted: One-time courtesy membership extension through [DATE]. Reaso…" at bounding box center [708, 430] width 468 height 51
drag, startPoint x: 901, startPoint y: 422, endPoint x: 848, endPoint y: 420, distance: 53.1
click at [848, 420] on textarea "Extension Granted: One-time courtesy membership extension through [DATE]. Reaso…" at bounding box center [708, 430] width 468 height 51
type textarea "Extension Granted: One-time courtesy membership extension through [DATE]. Reaso…"
click at [539, 532] on button "Save Note" at bounding box center [525, 548] width 102 height 33
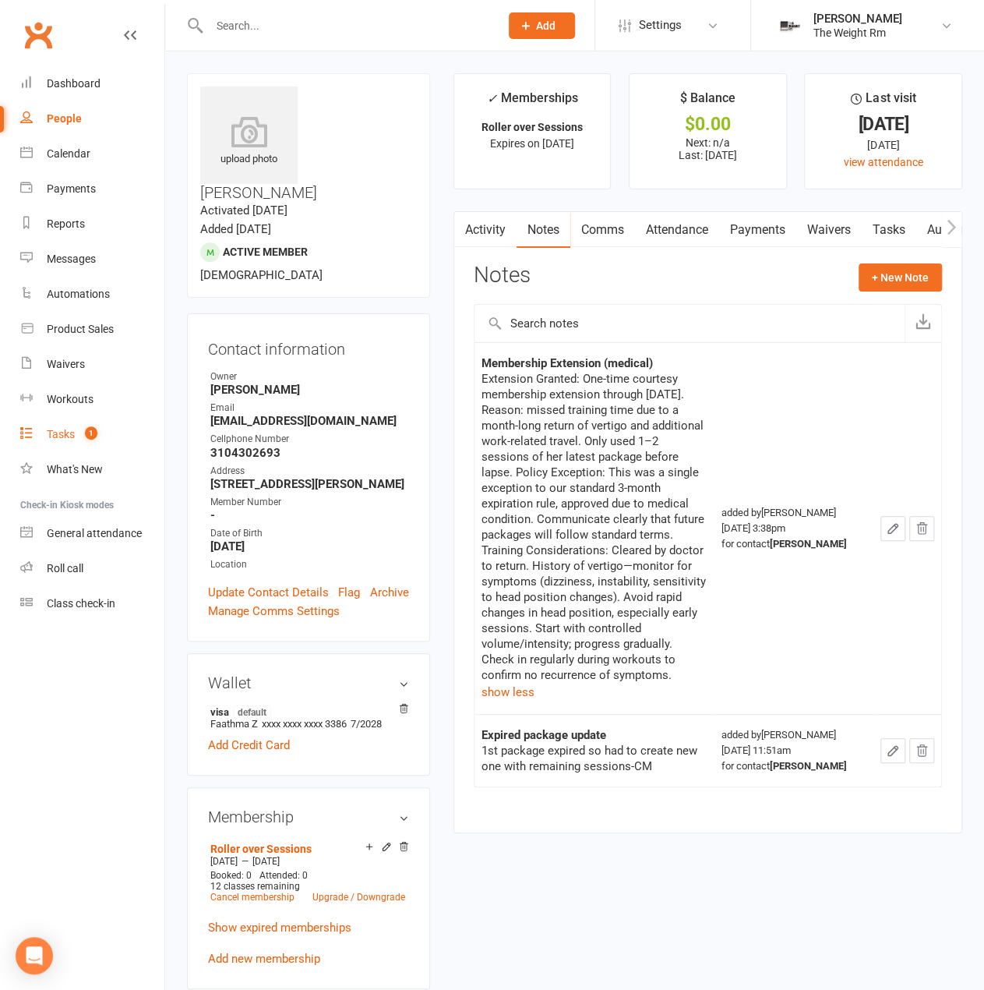
click at [95, 419] on link "Tasks 1" at bounding box center [92, 434] width 144 height 35
